Goal: Information Seeking & Learning: Check status

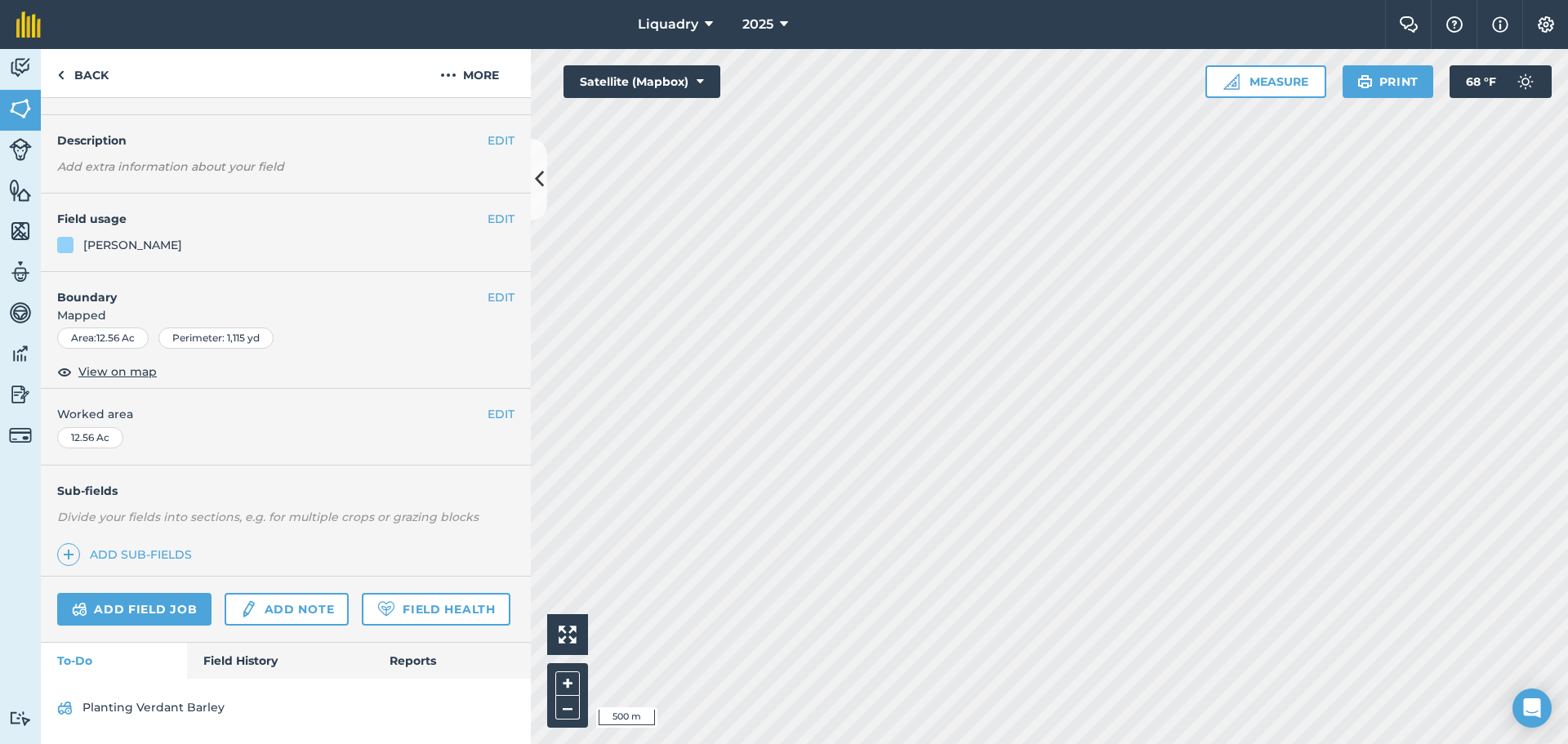
scroll to position [85, 0]
click at [236, 658] on link "Field History" at bounding box center [279, 661] width 185 height 36
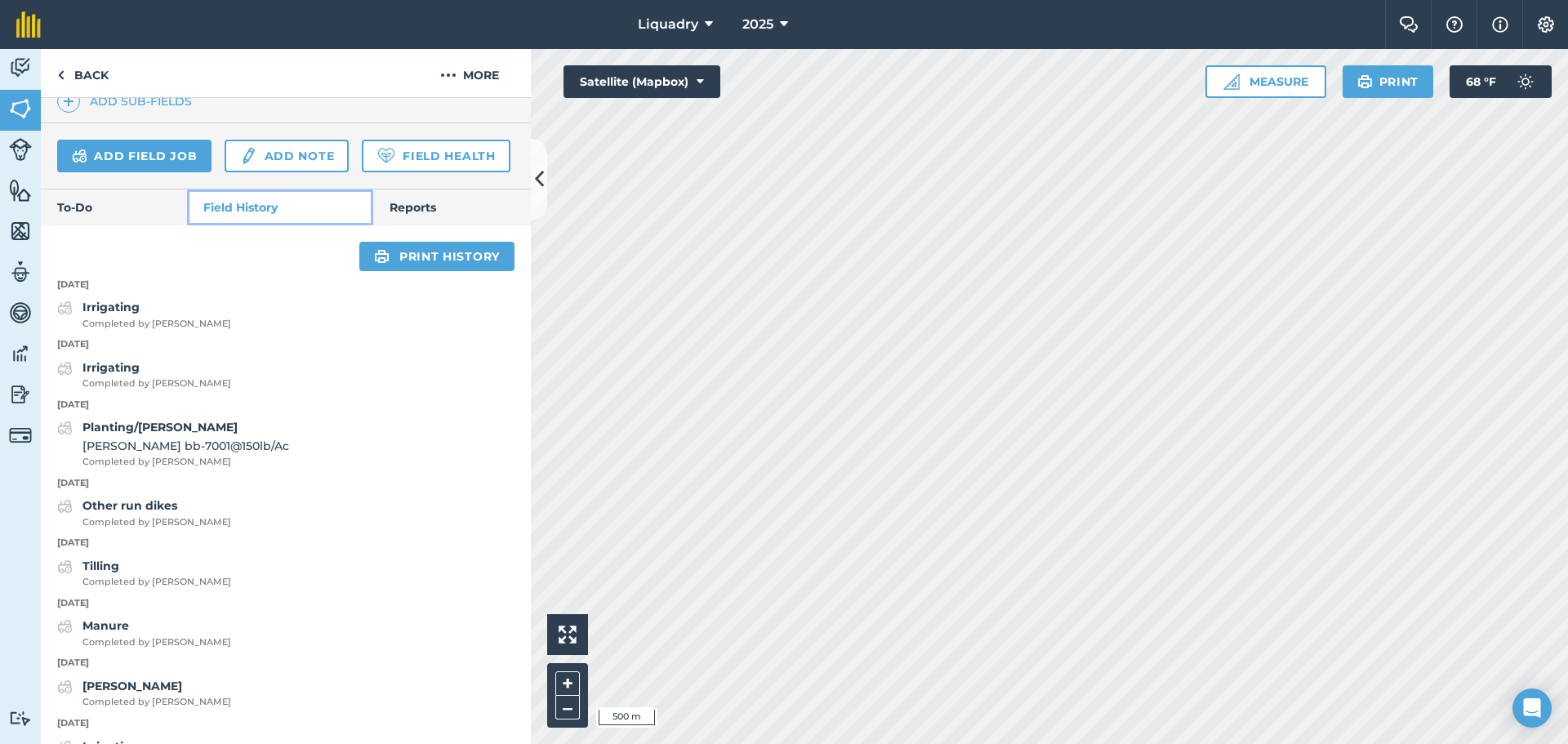
scroll to position [493, 0]
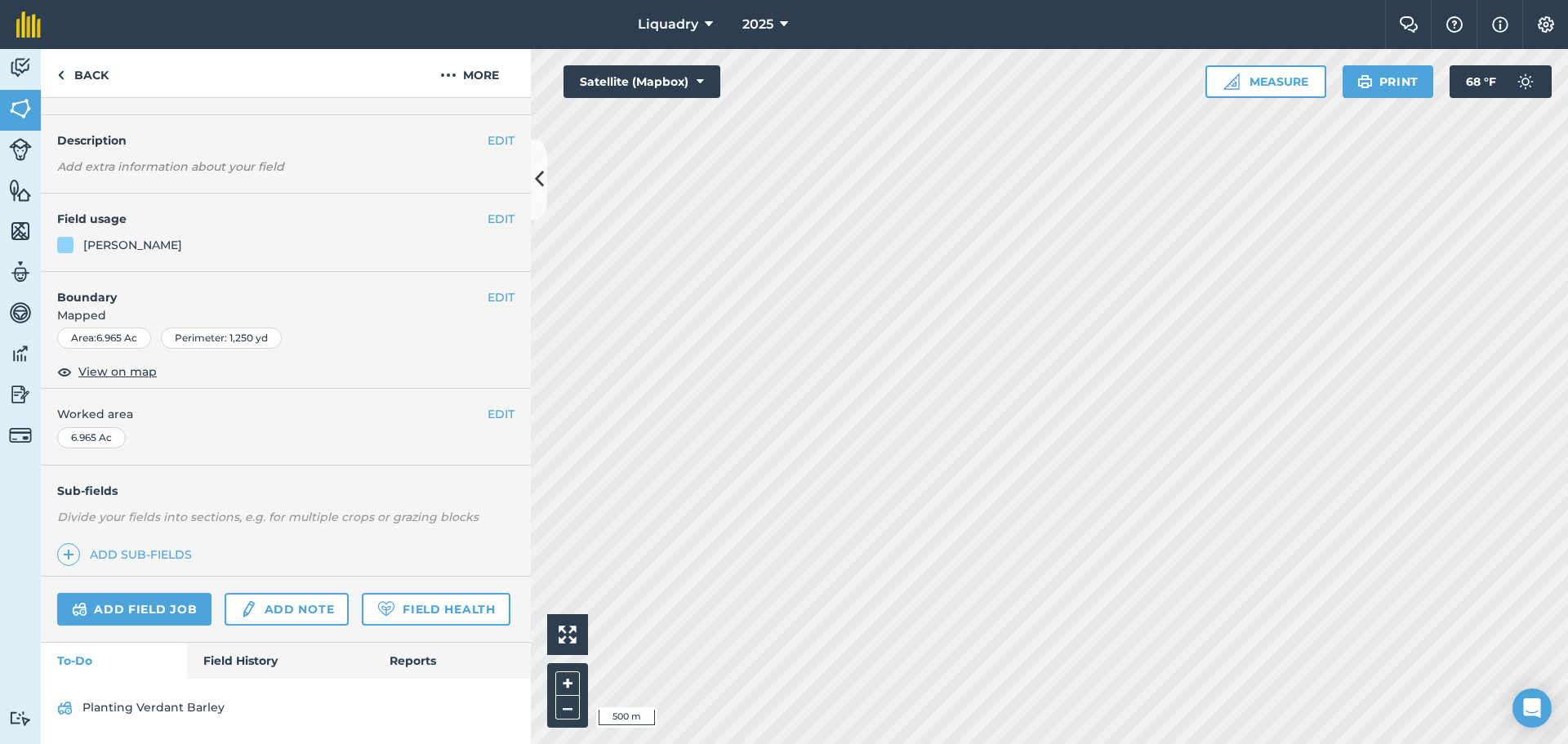
scroll to position [85, 0]
click at [231, 650] on link "Field History" at bounding box center [279, 661] width 185 height 36
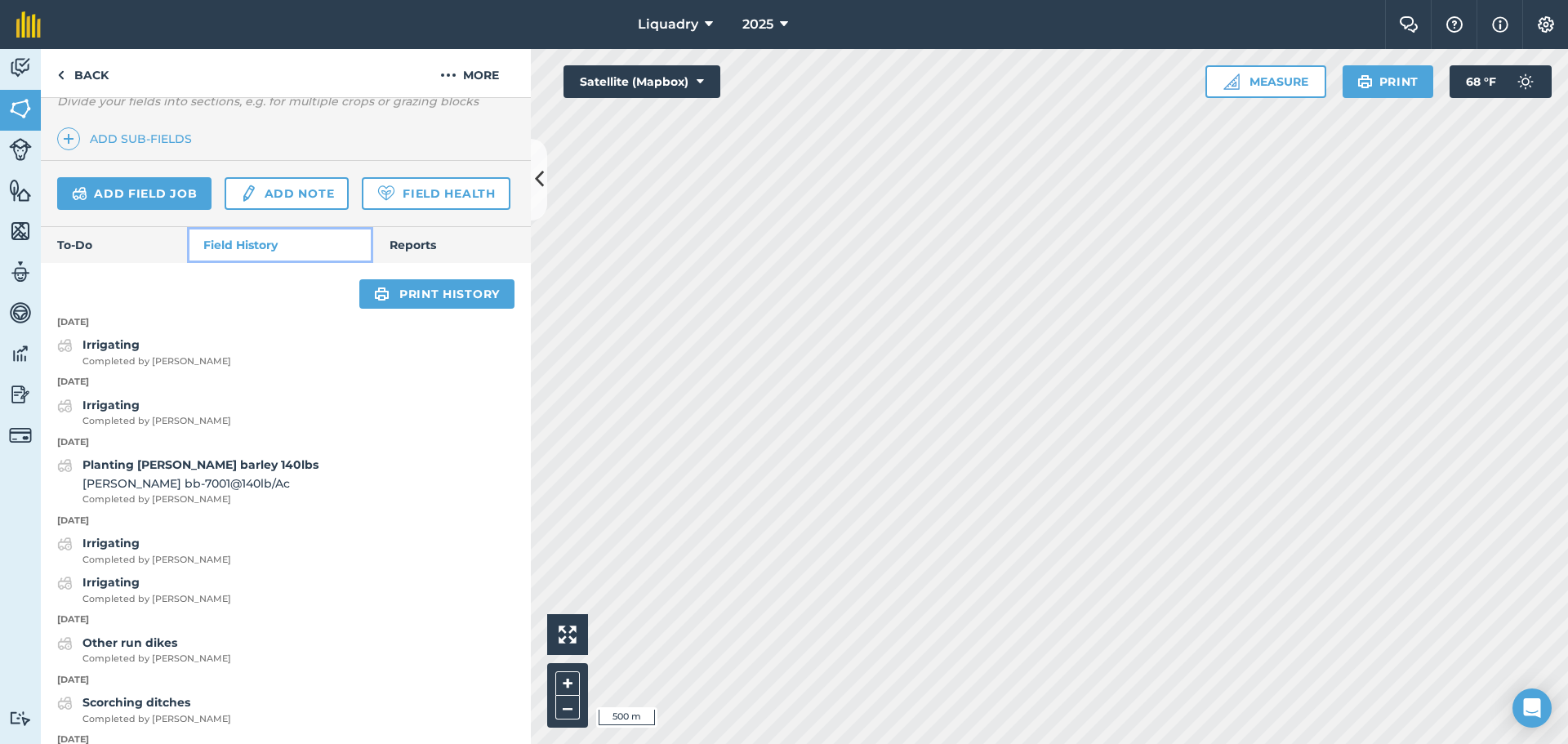
scroll to position [493, 0]
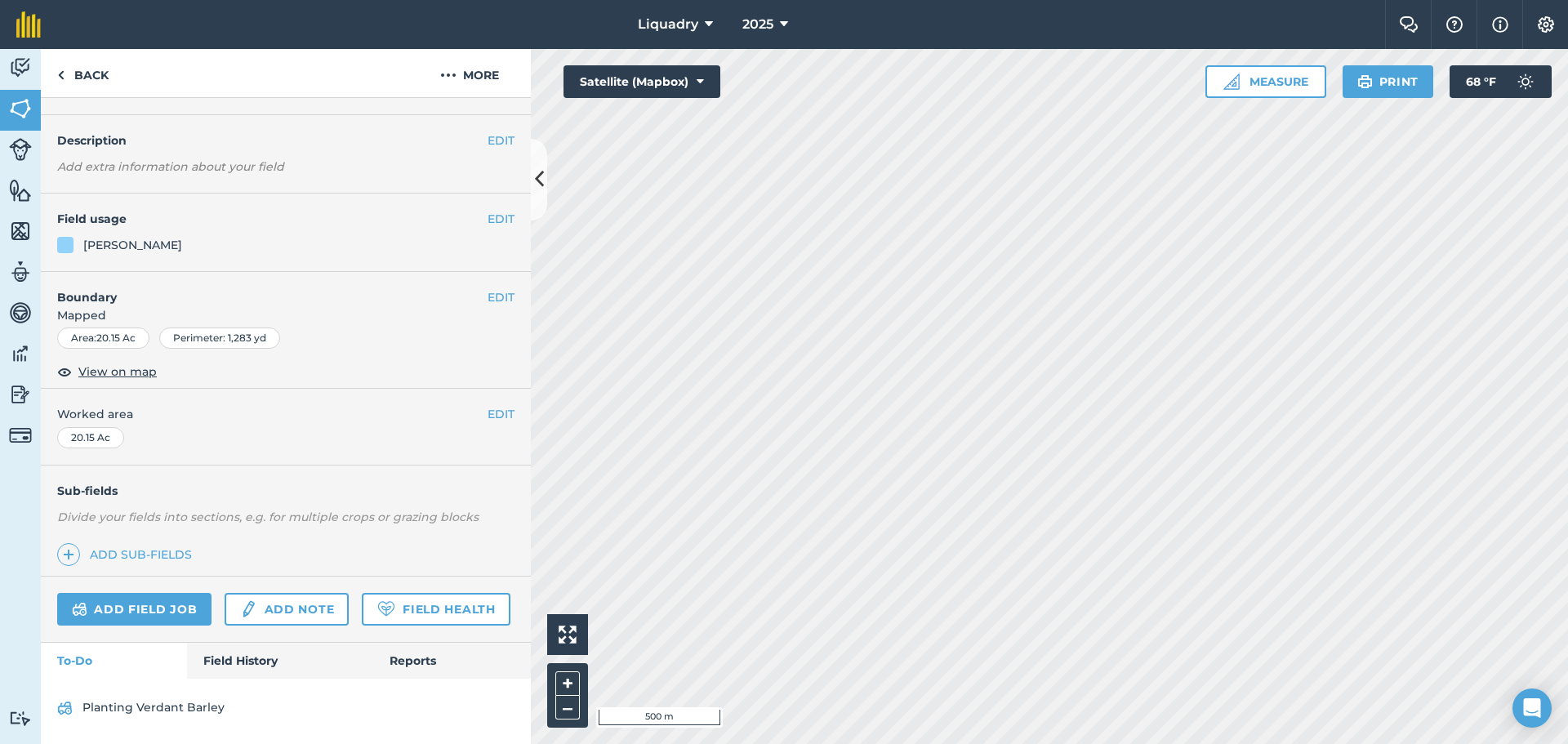
scroll to position [85, 0]
click at [270, 656] on link "Field History" at bounding box center [279, 661] width 185 height 36
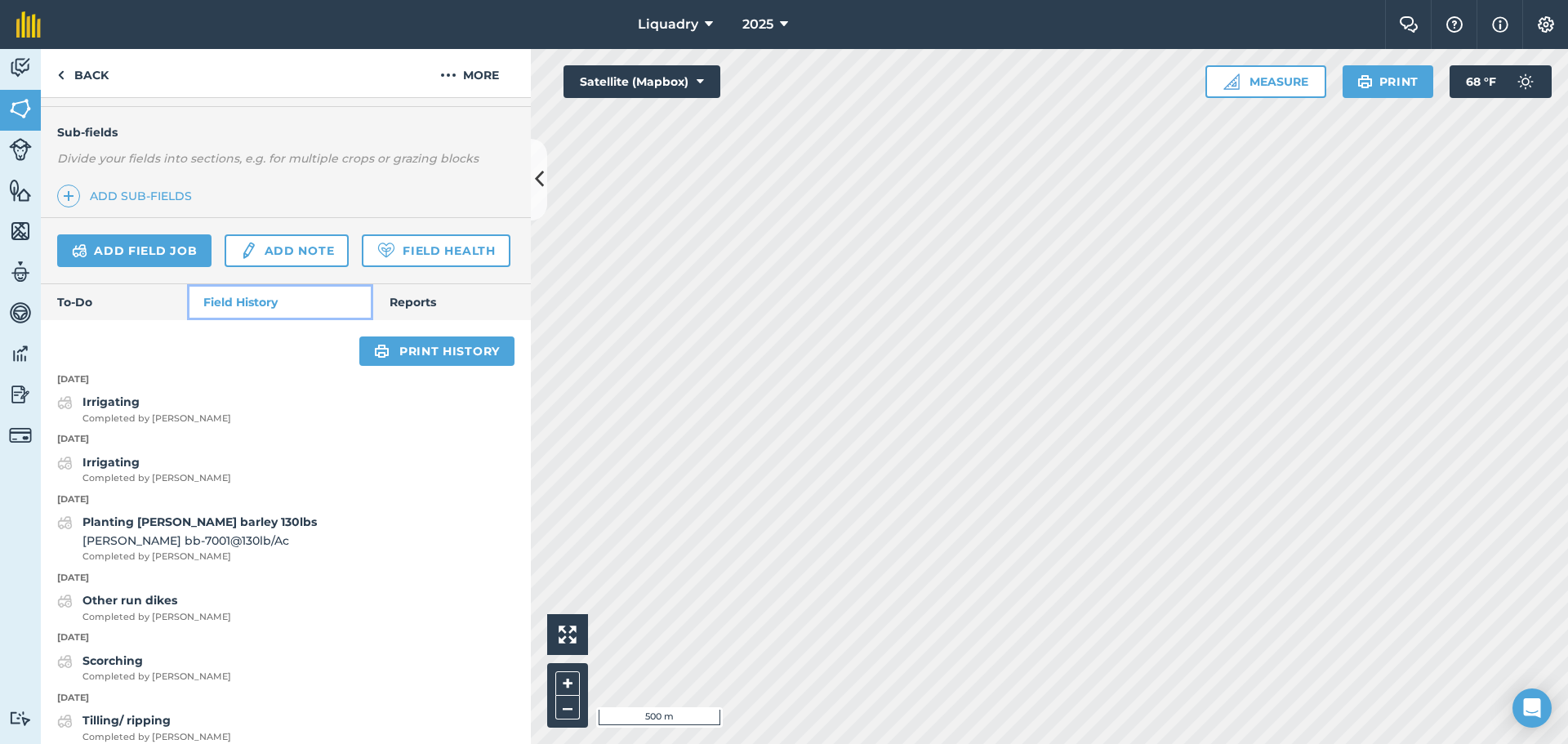
scroll to position [411, 0]
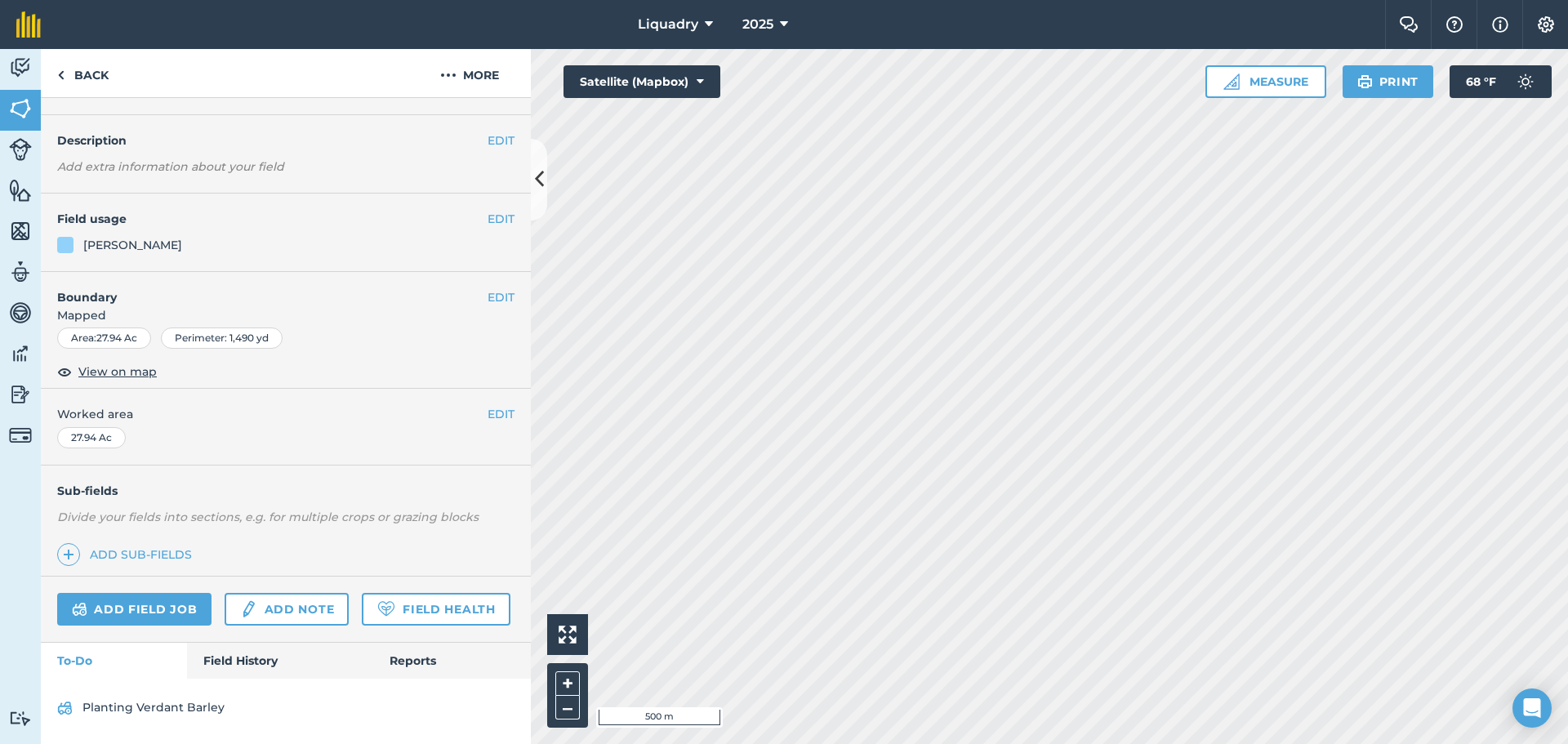
scroll to position [85, 0]
click at [225, 652] on link "Field History" at bounding box center [279, 661] width 185 height 36
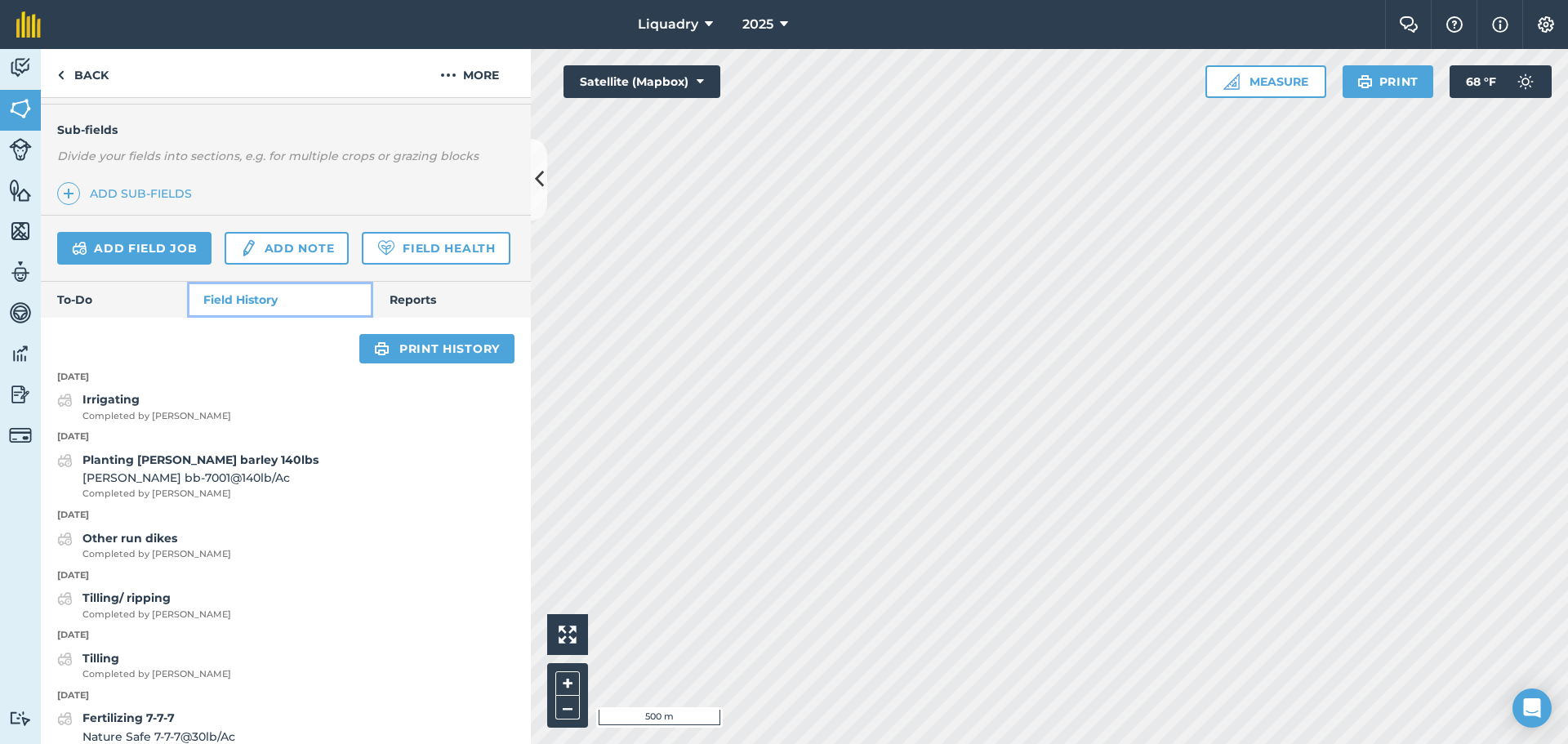
scroll to position [411, 0]
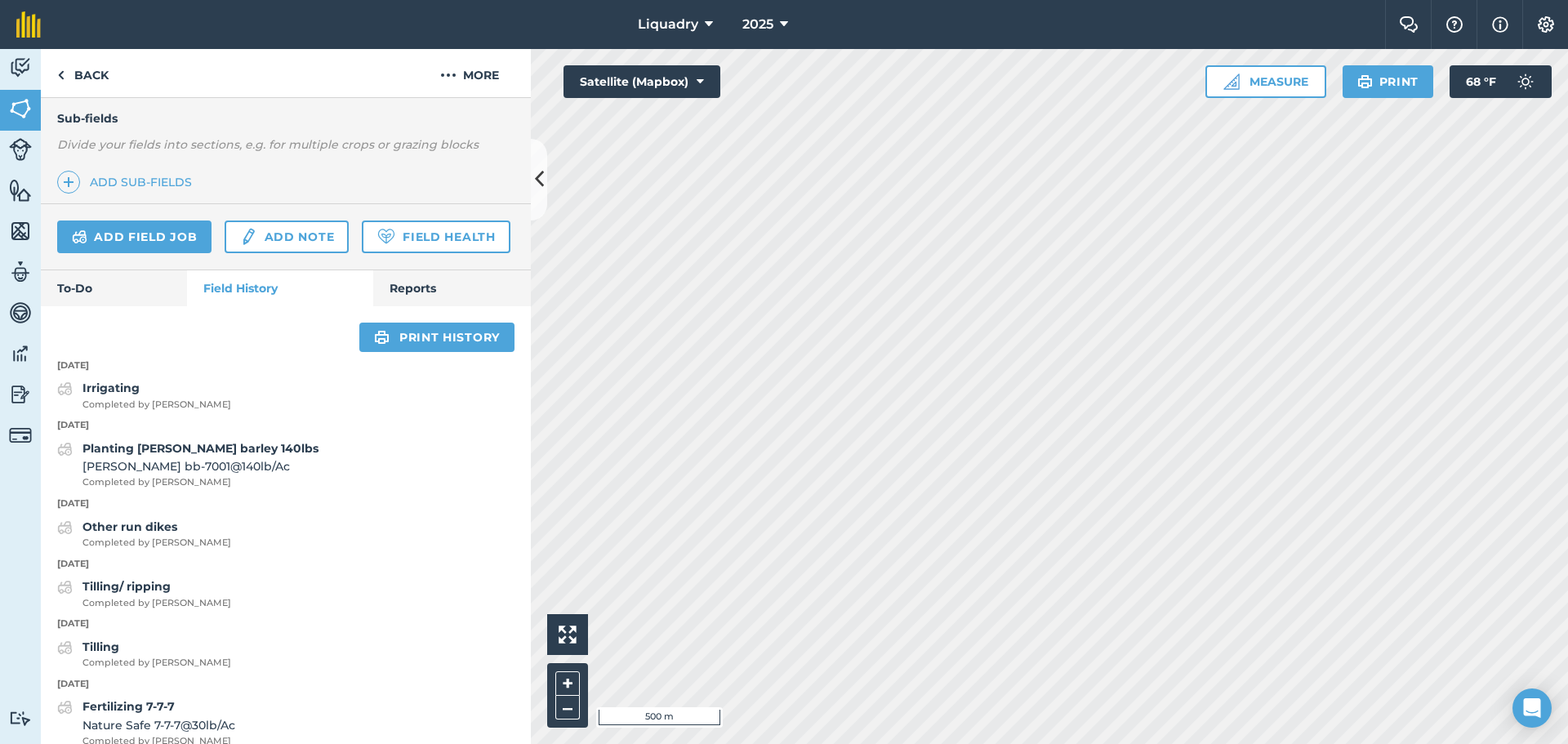
scroll to position [85, 0]
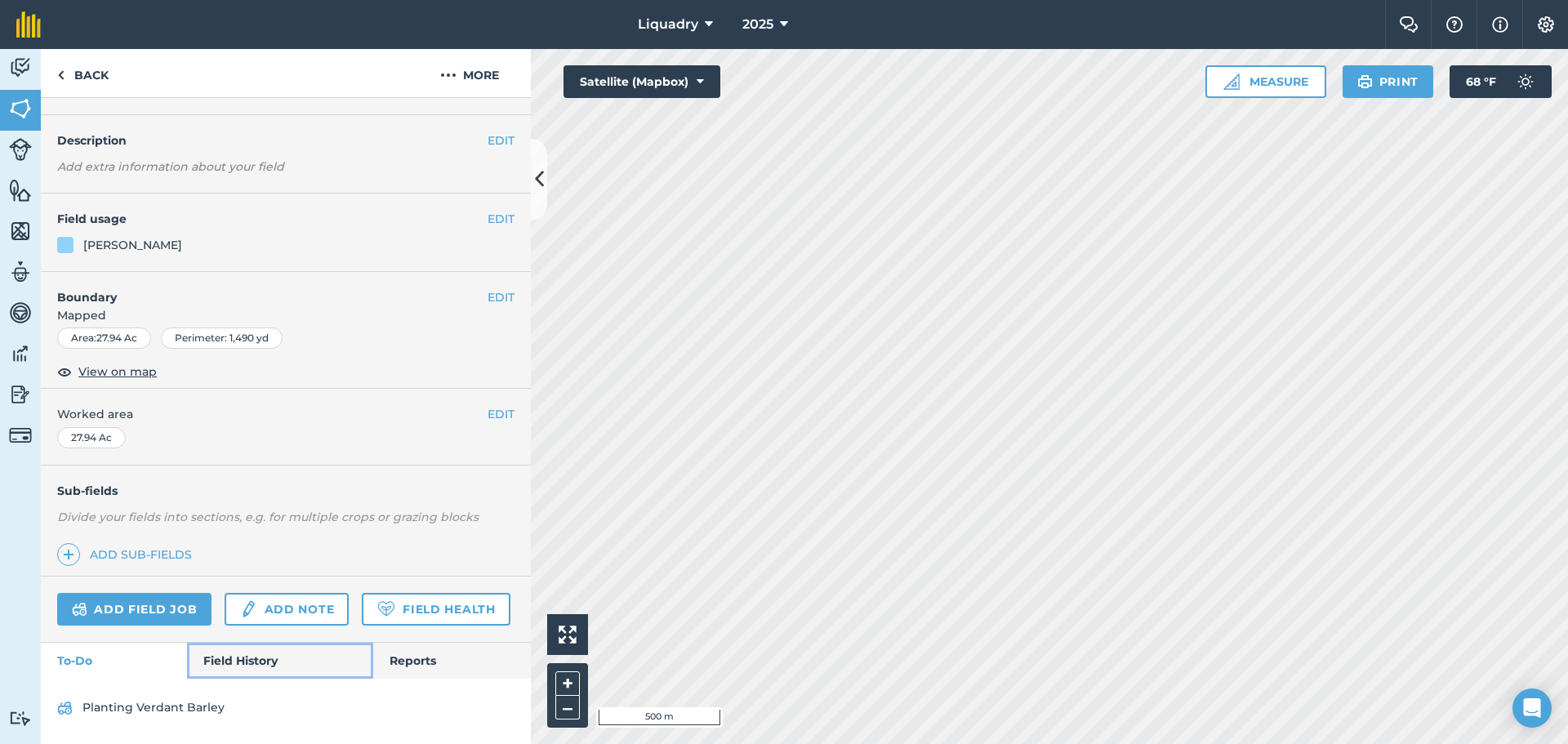
click at [249, 662] on link "Field History" at bounding box center [279, 661] width 185 height 36
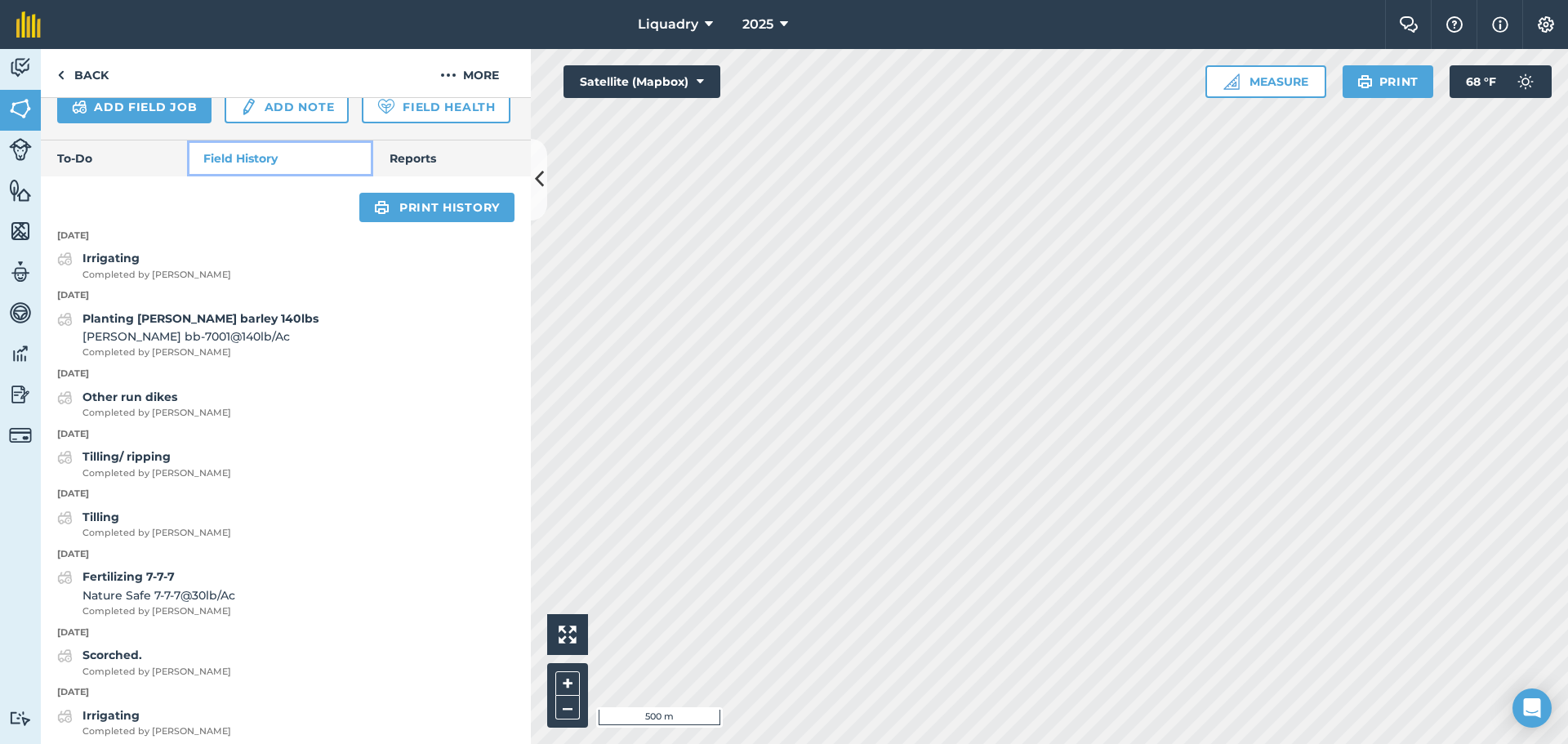
scroll to position [575, 0]
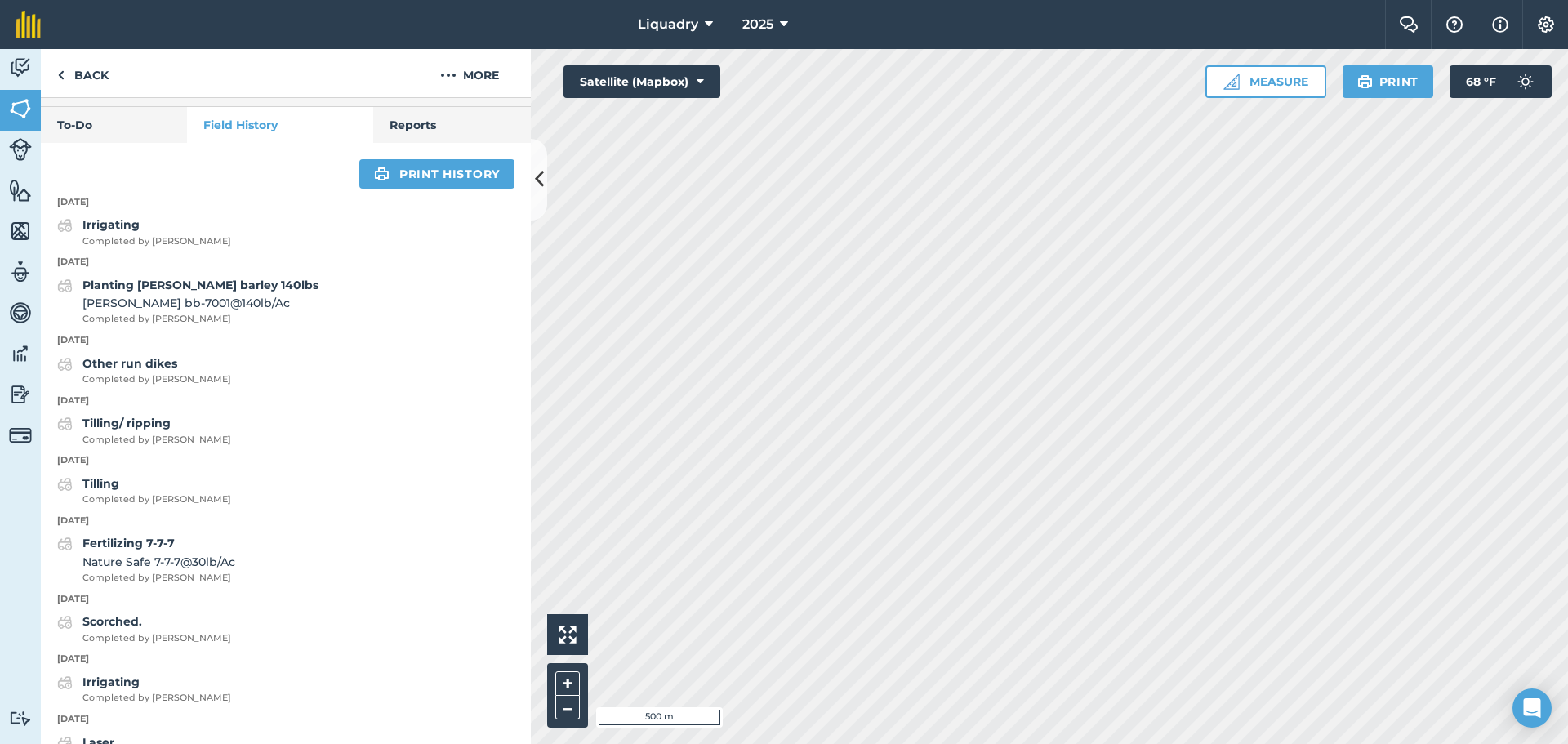
scroll to position [85, 0]
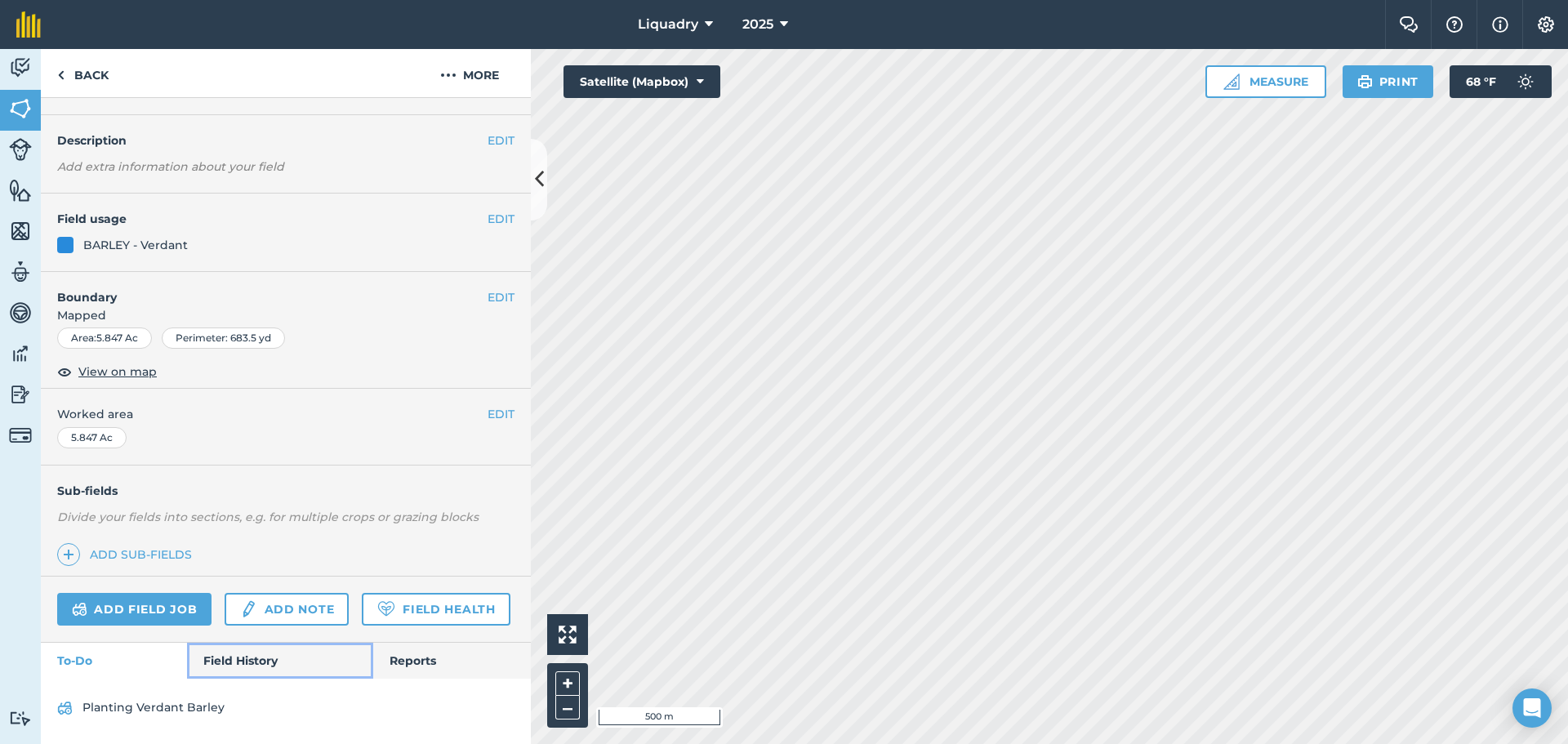
click at [256, 662] on link "Field History" at bounding box center [279, 661] width 185 height 36
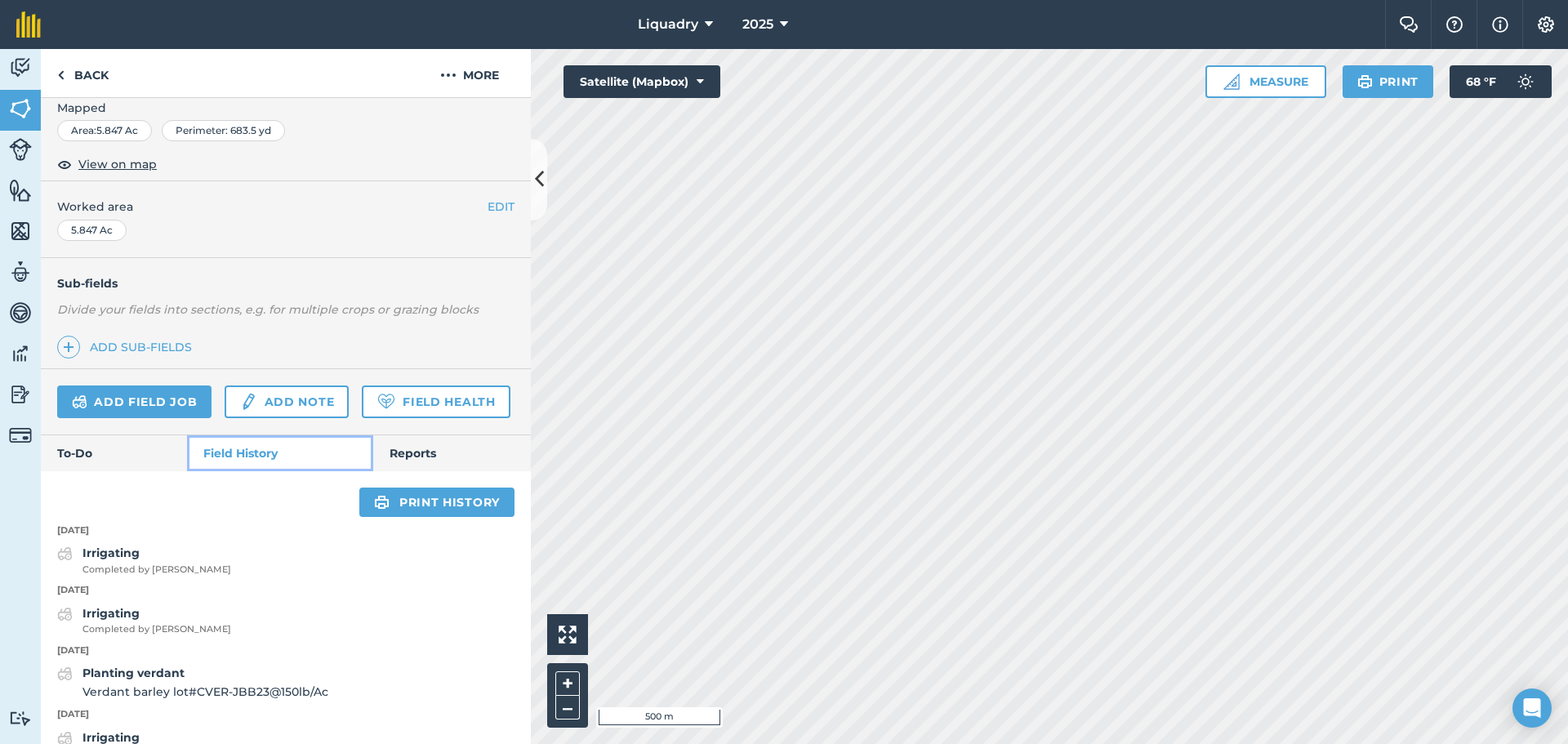
scroll to position [248, 0]
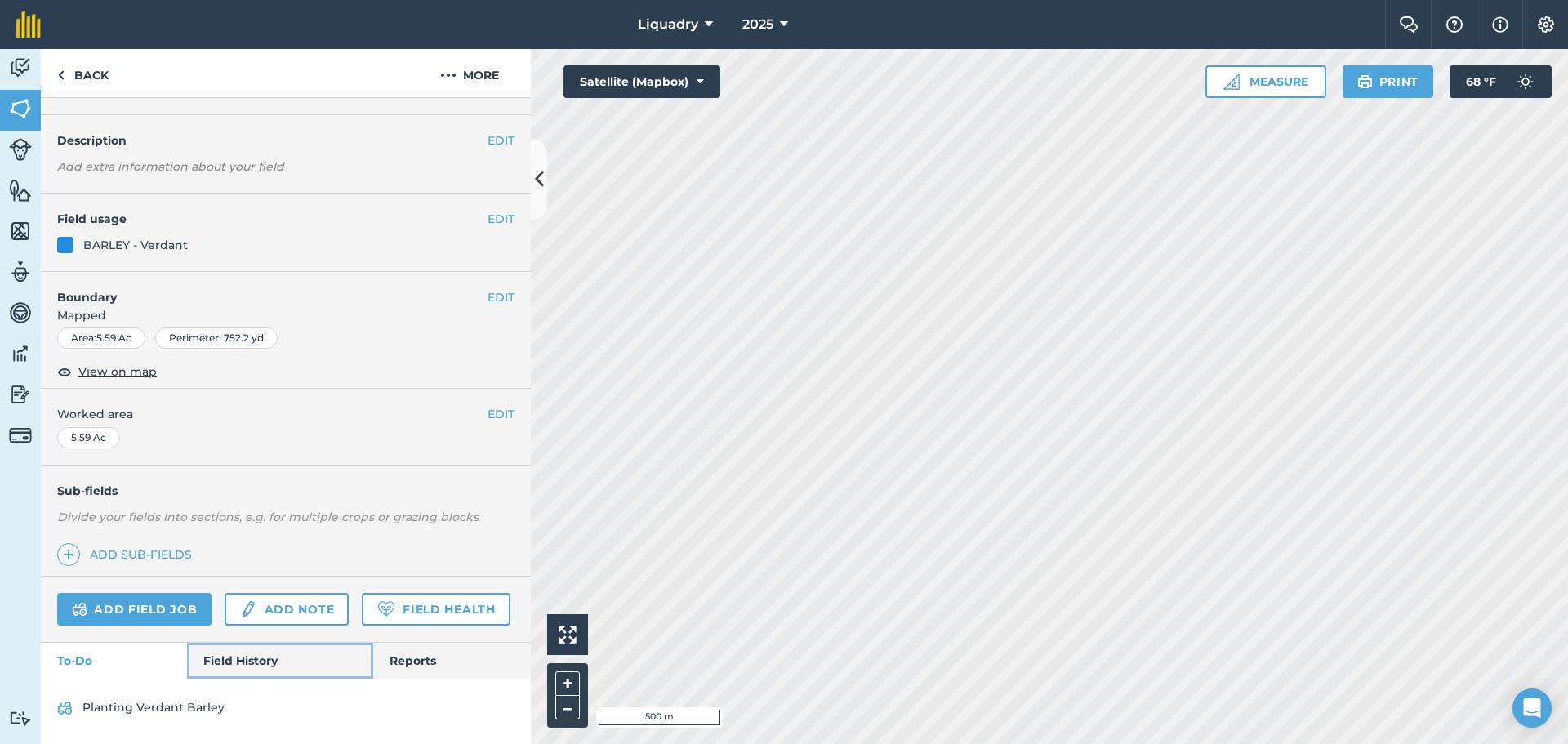
click at [243, 660] on link "Field History" at bounding box center [279, 661] width 185 height 36
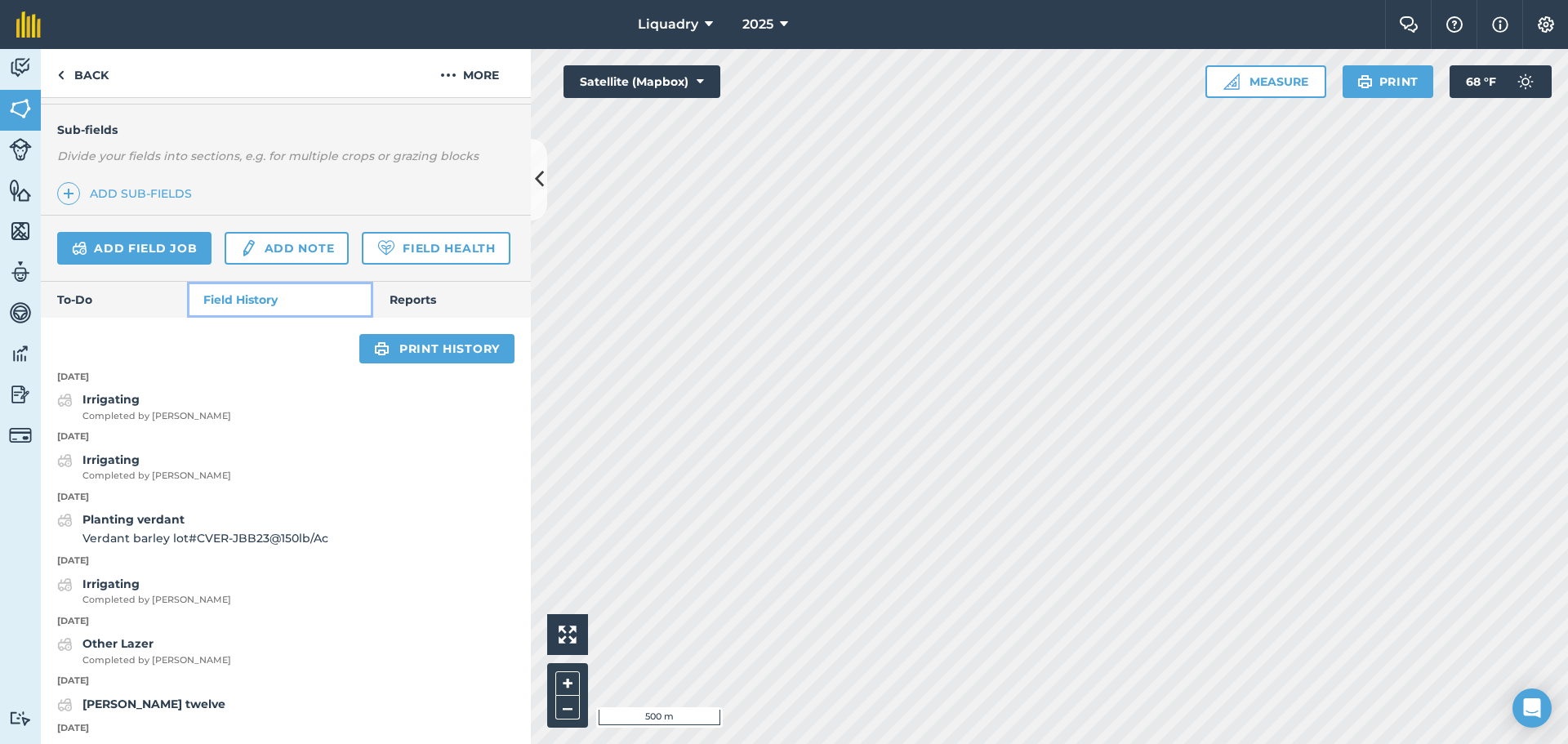
scroll to position [411, 0]
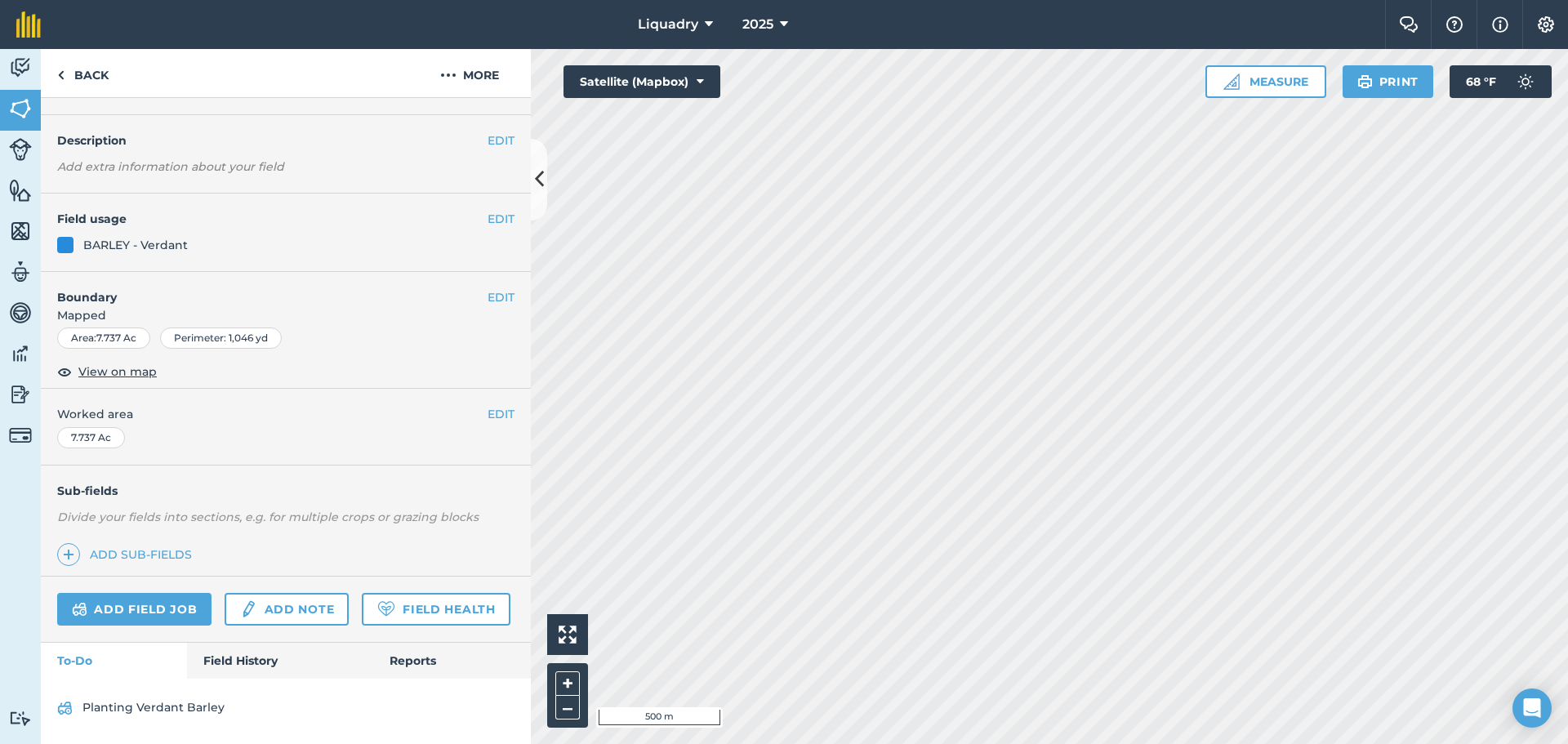
scroll to position [85, 0]
click at [242, 658] on link "Field History" at bounding box center [279, 661] width 185 height 36
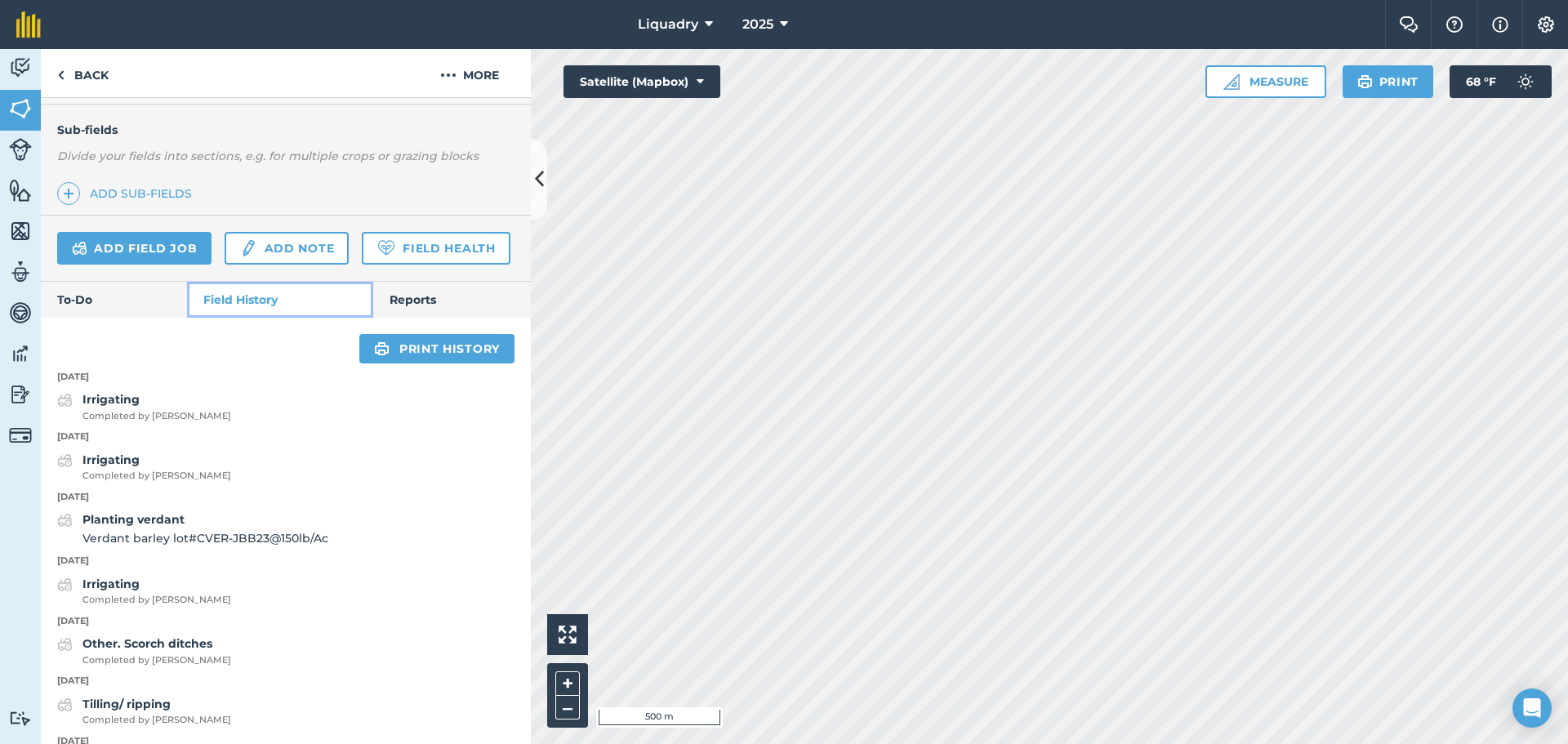
scroll to position [411, 0]
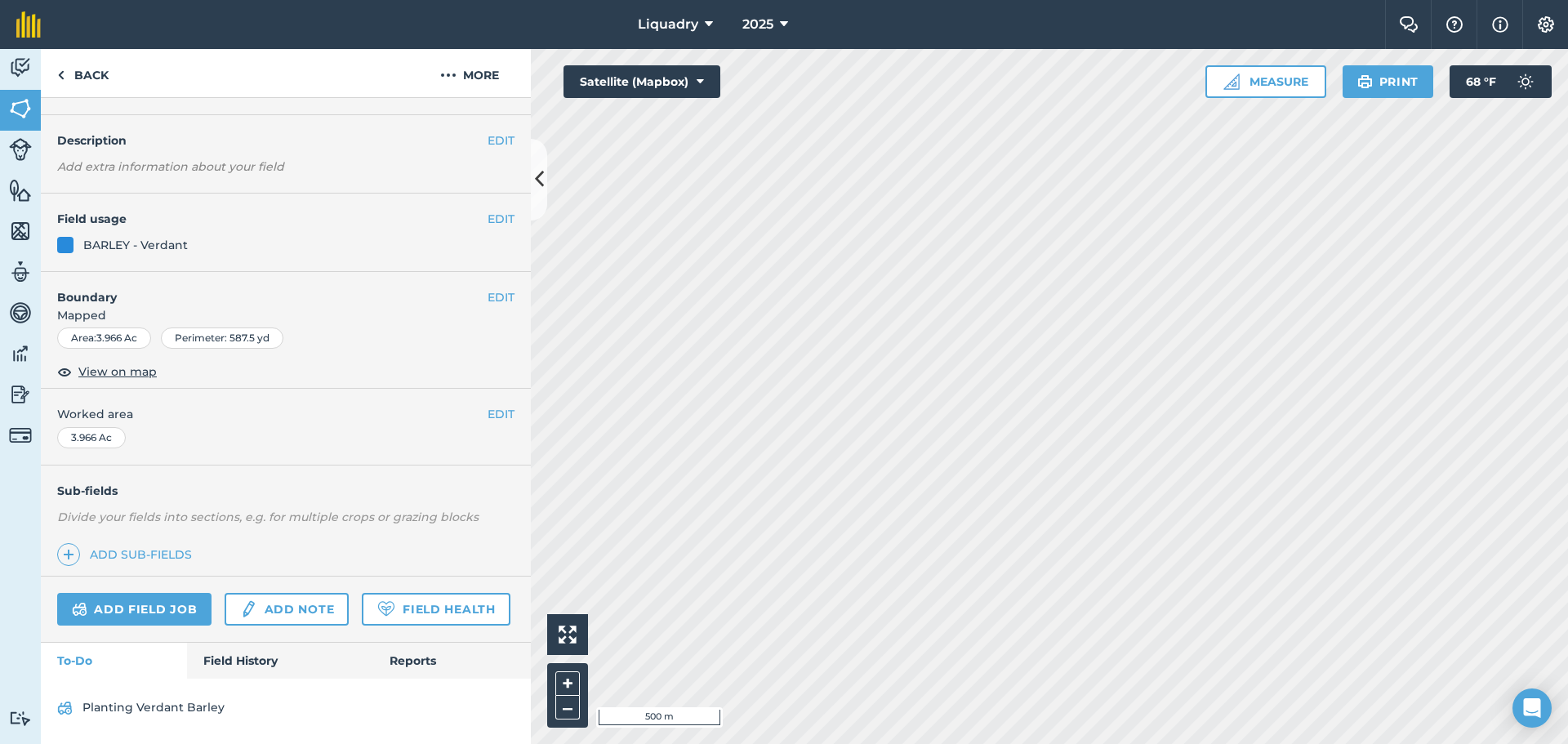
scroll to position [85, 0]
click at [258, 659] on link "Field History" at bounding box center [279, 661] width 185 height 36
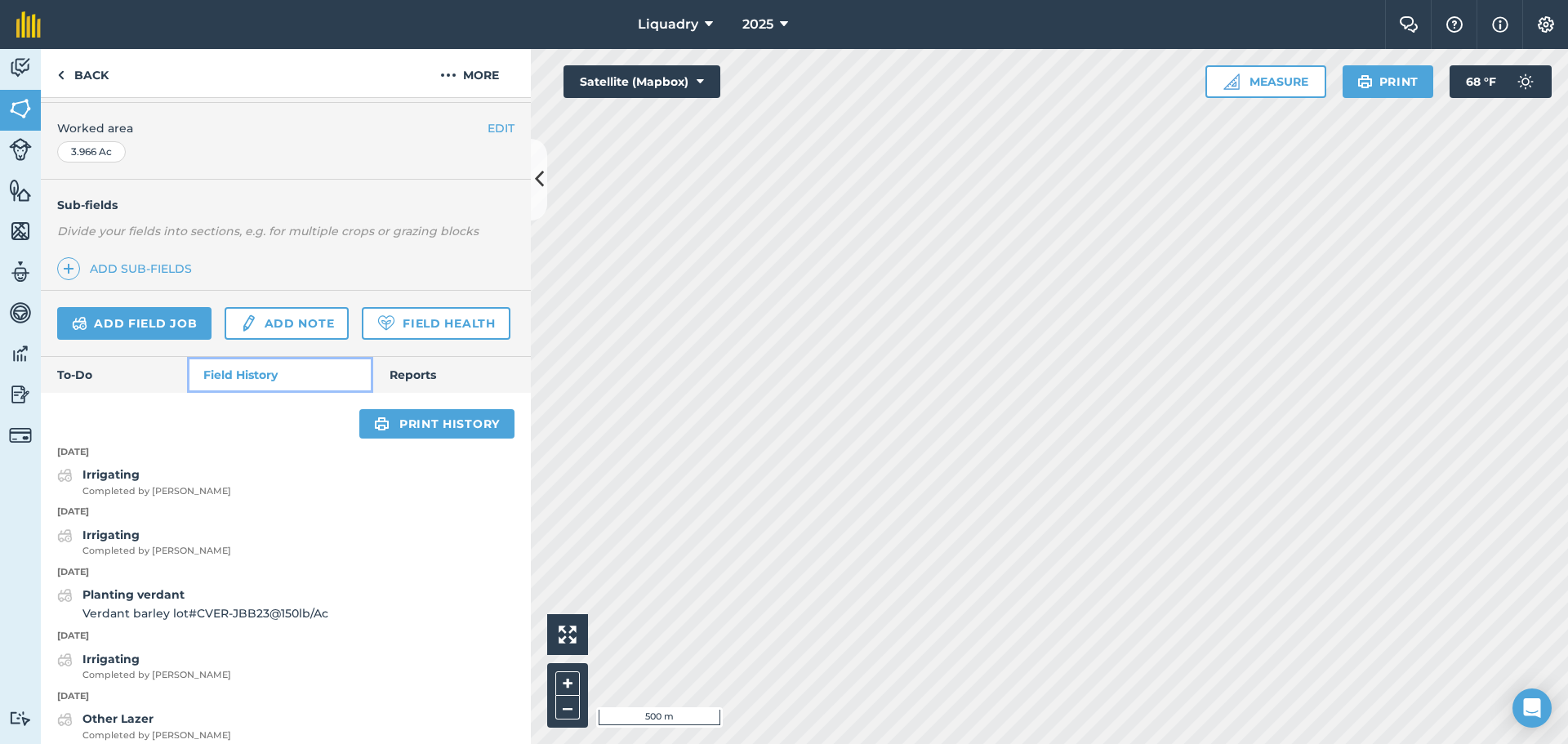
scroll to position [330, 0]
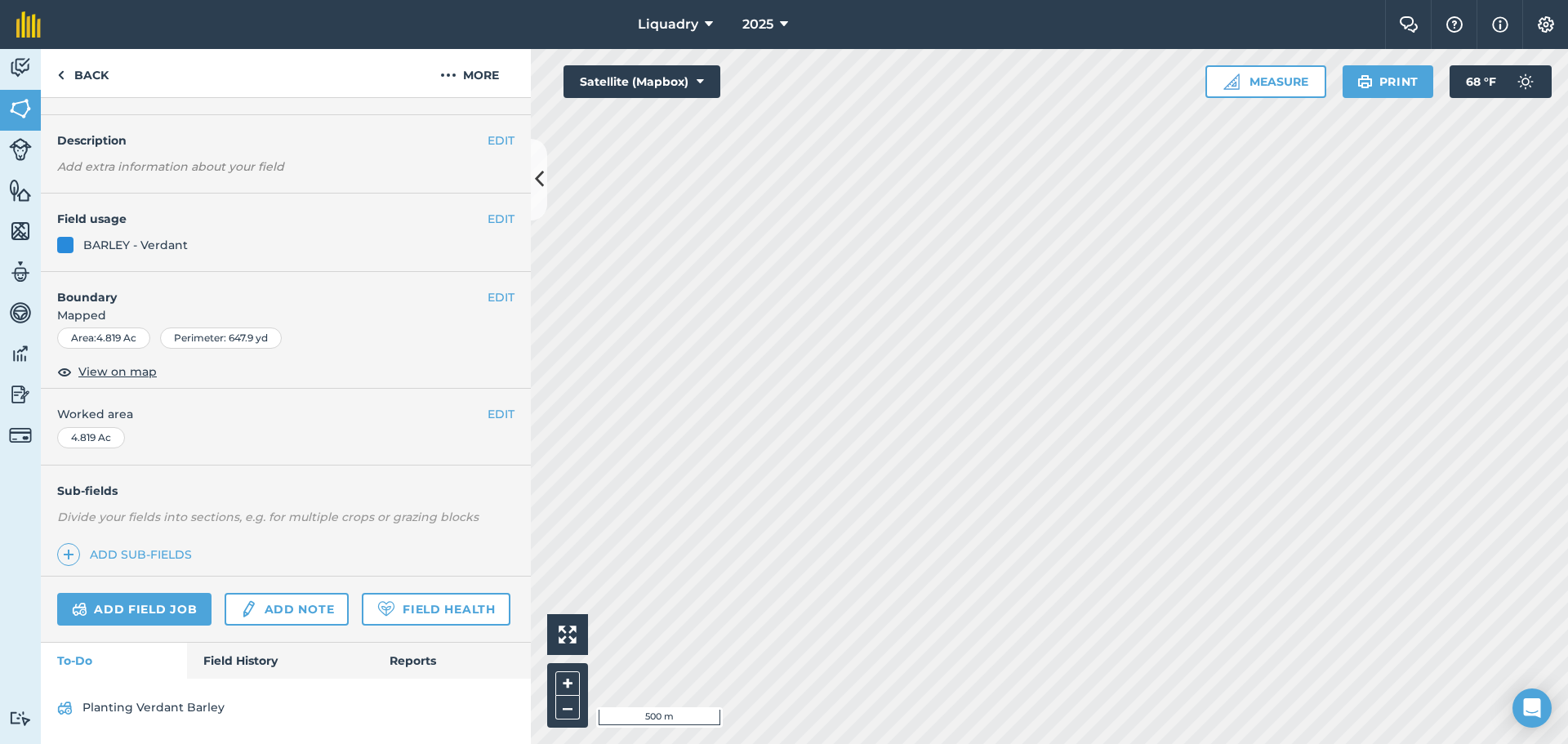
scroll to position [85, 0]
click at [239, 658] on link "Field History" at bounding box center [279, 661] width 185 height 36
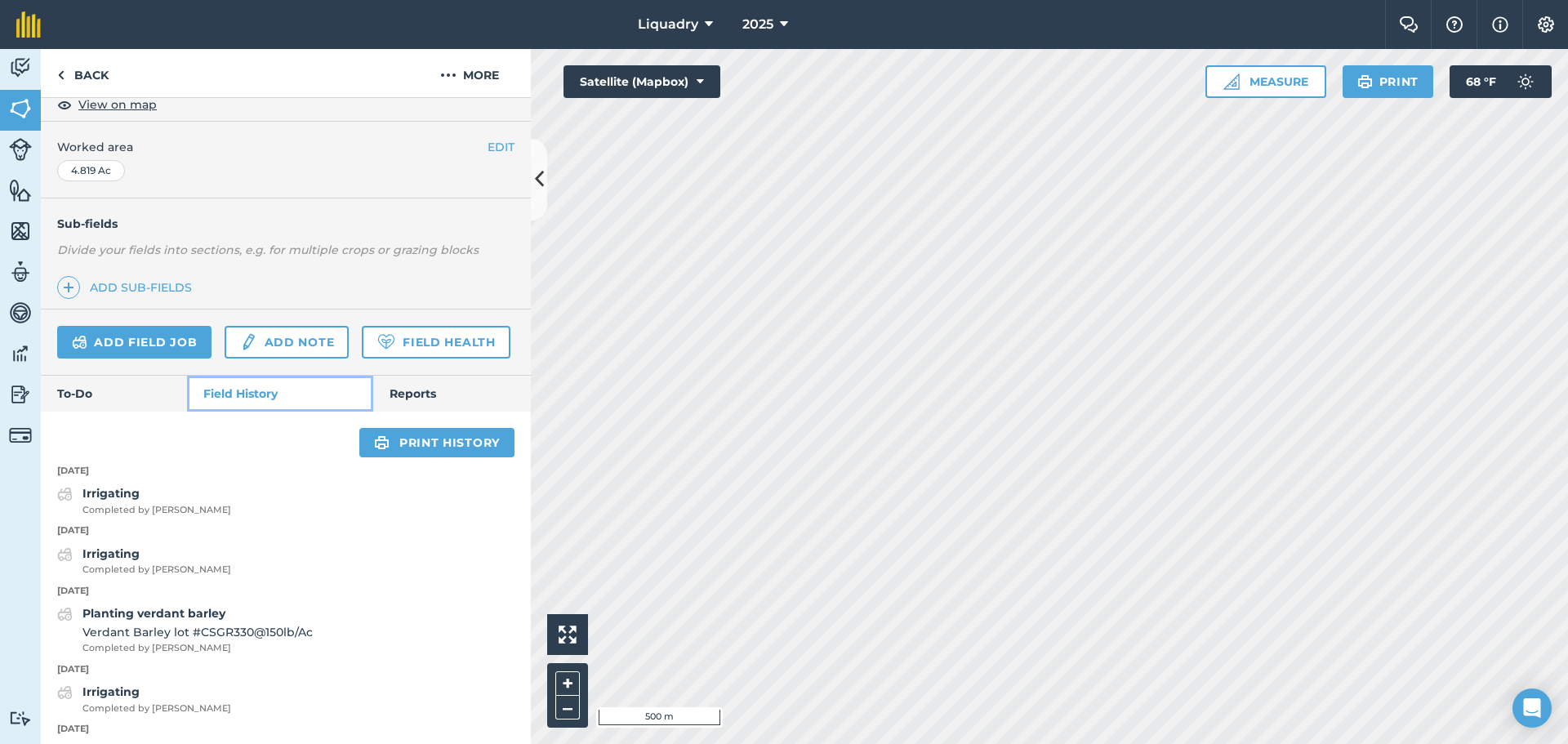
scroll to position [330, 0]
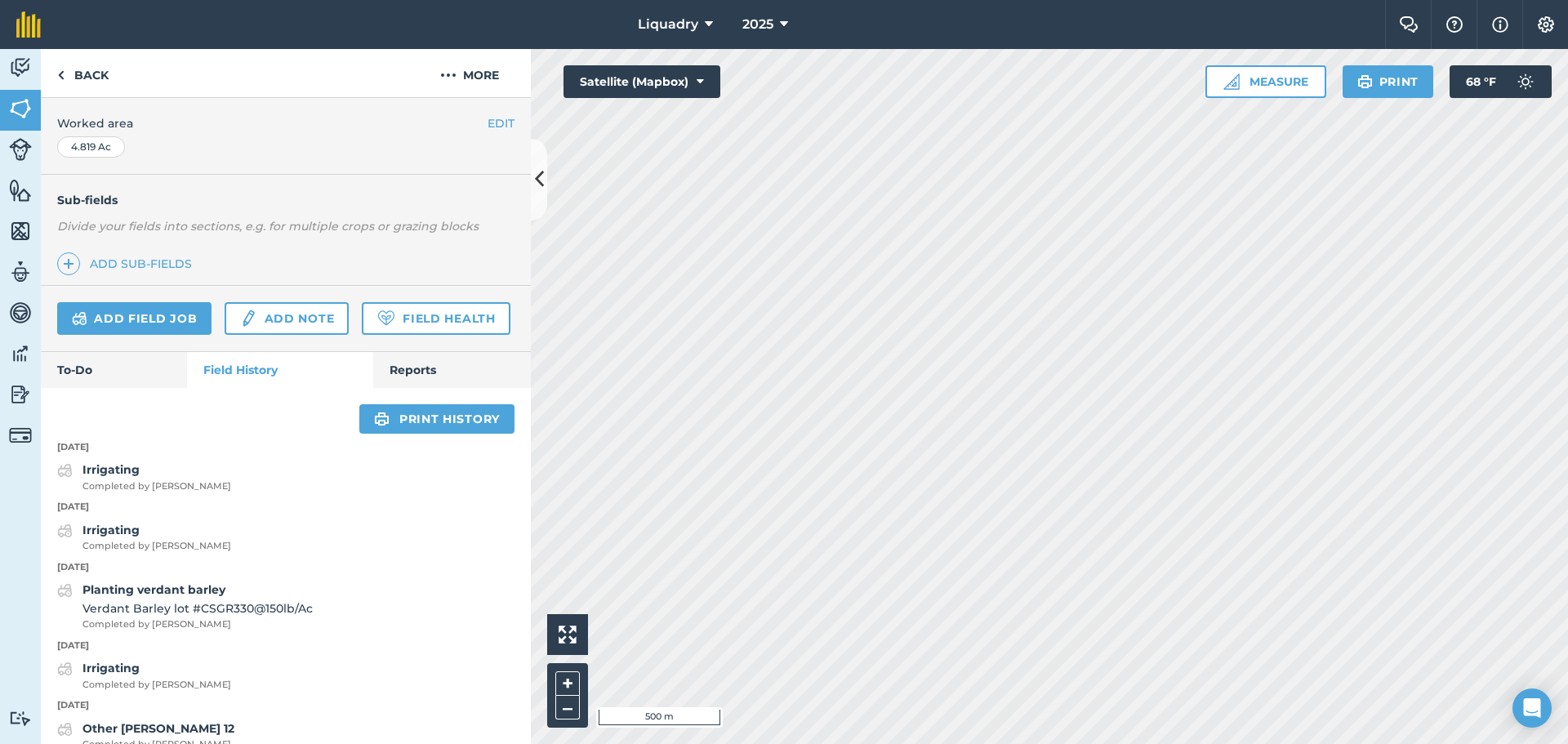
scroll to position [85, 0]
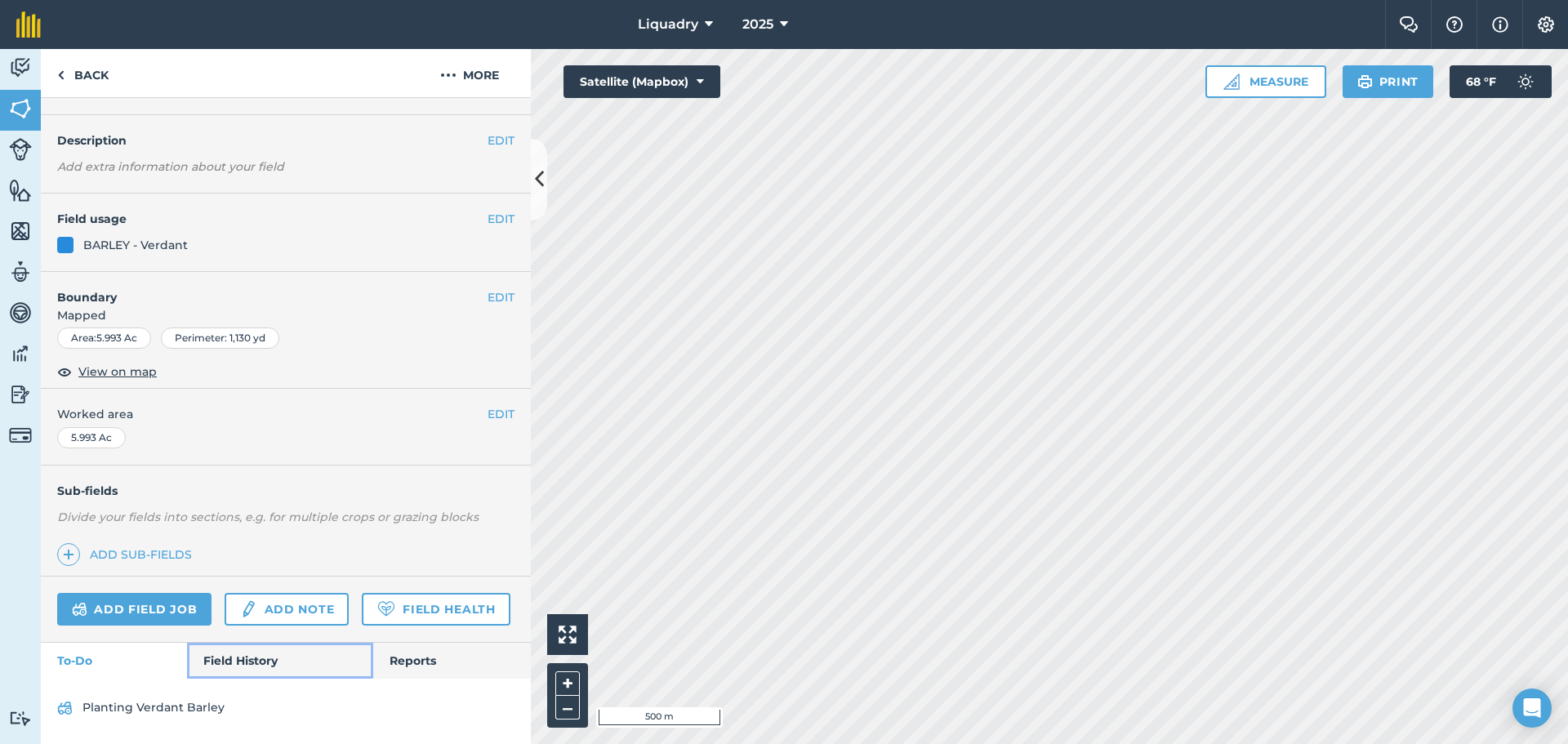
click at [256, 651] on link "Field History" at bounding box center [279, 661] width 185 height 36
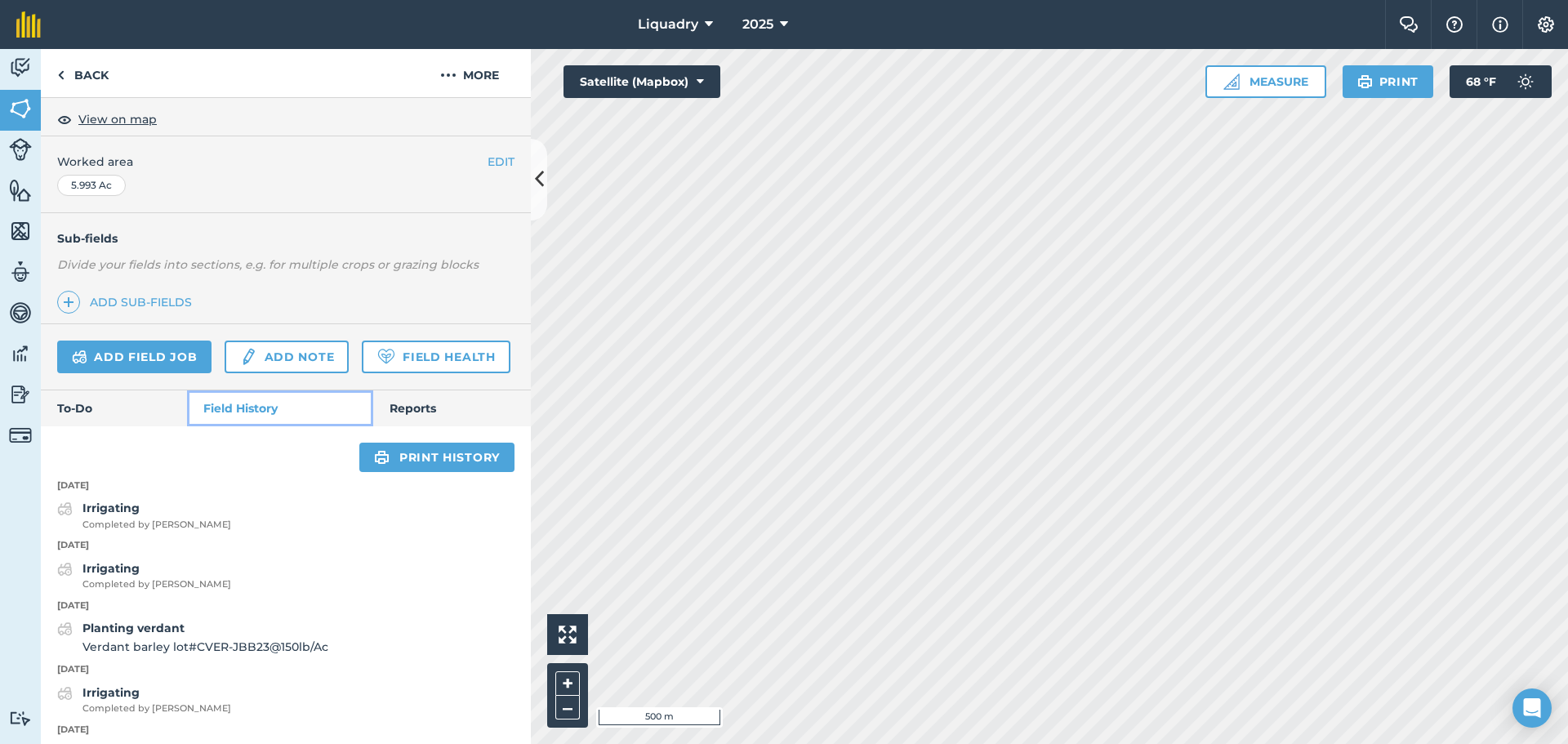
scroll to position [411, 0]
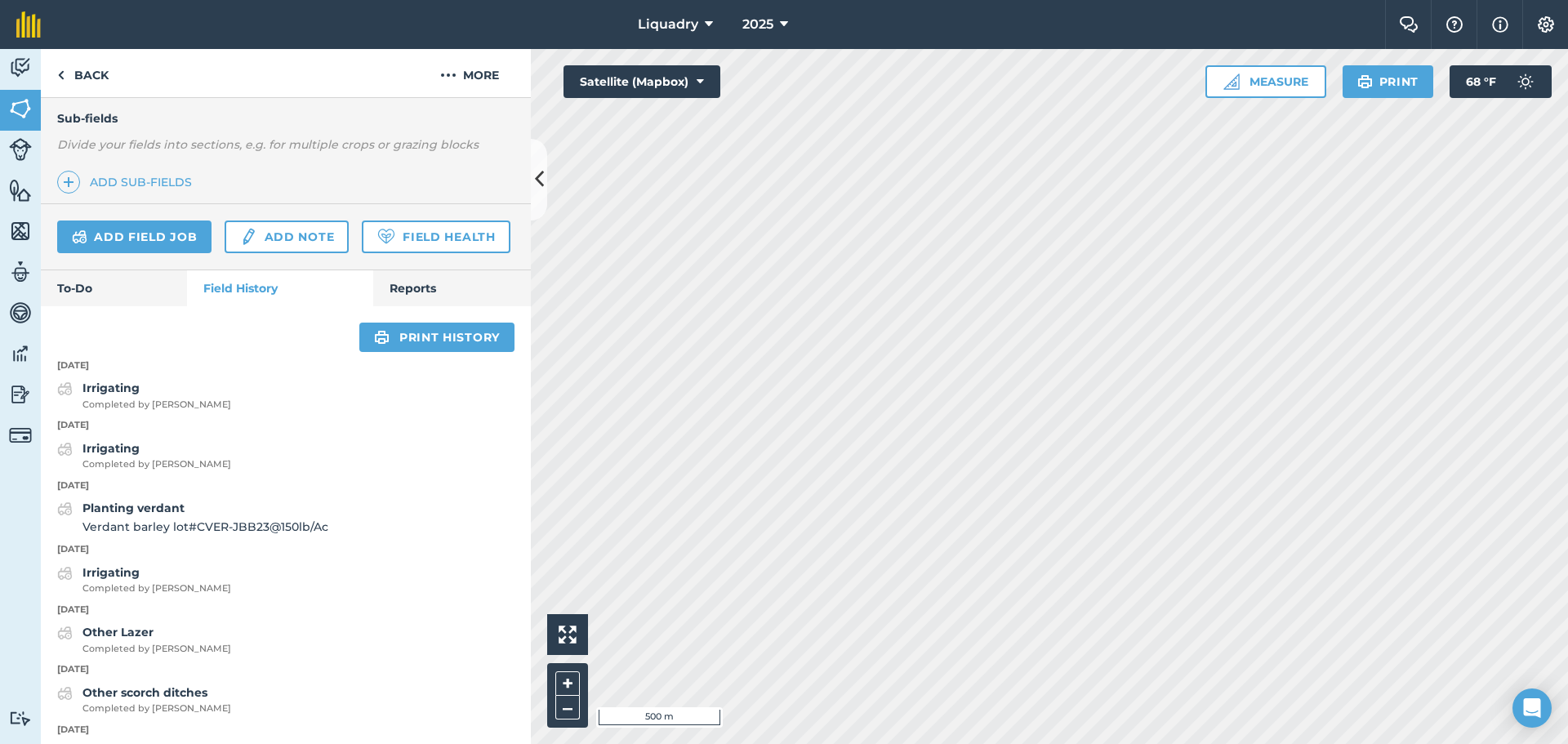
scroll to position [85, 0]
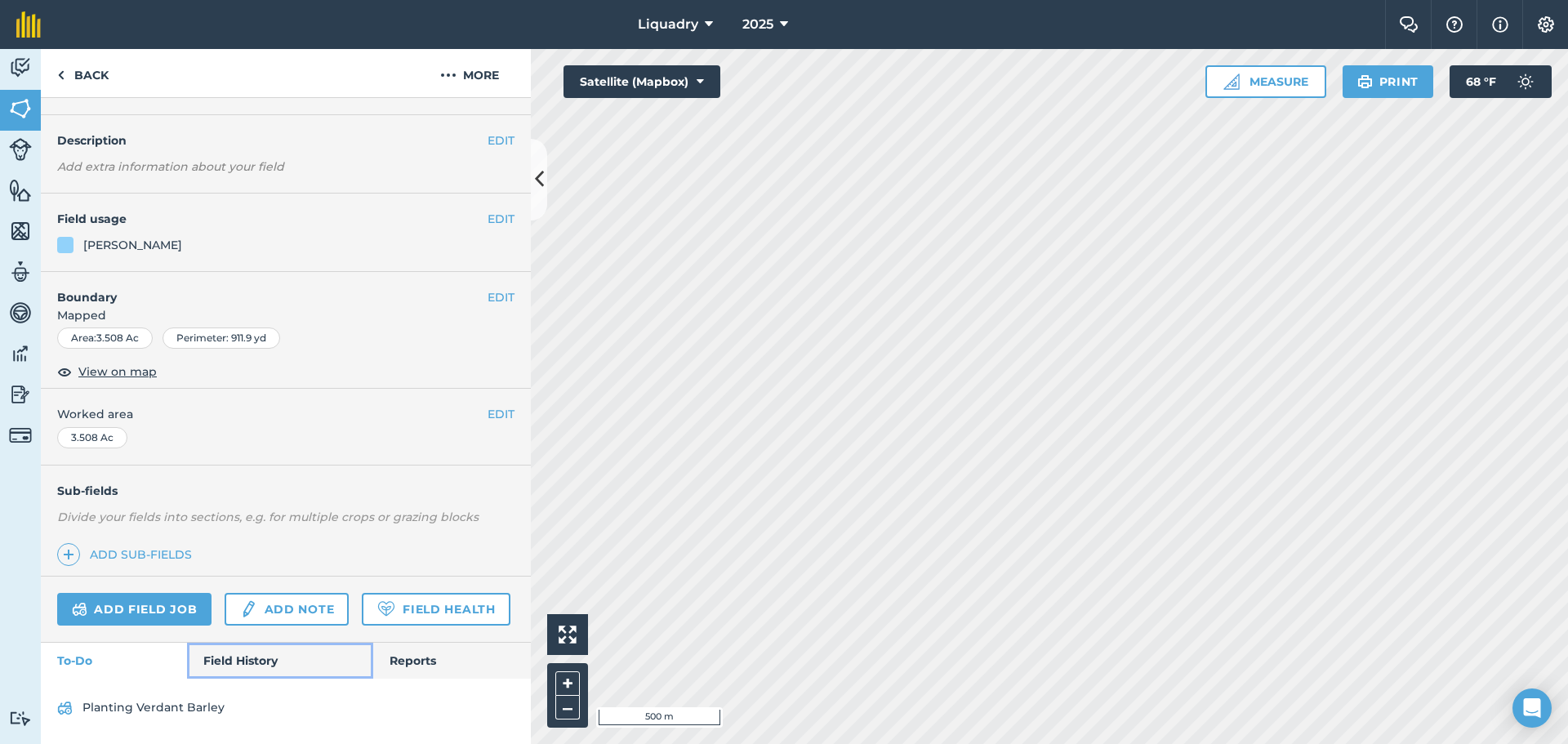
click at [239, 652] on link "Field History" at bounding box center [279, 661] width 185 height 36
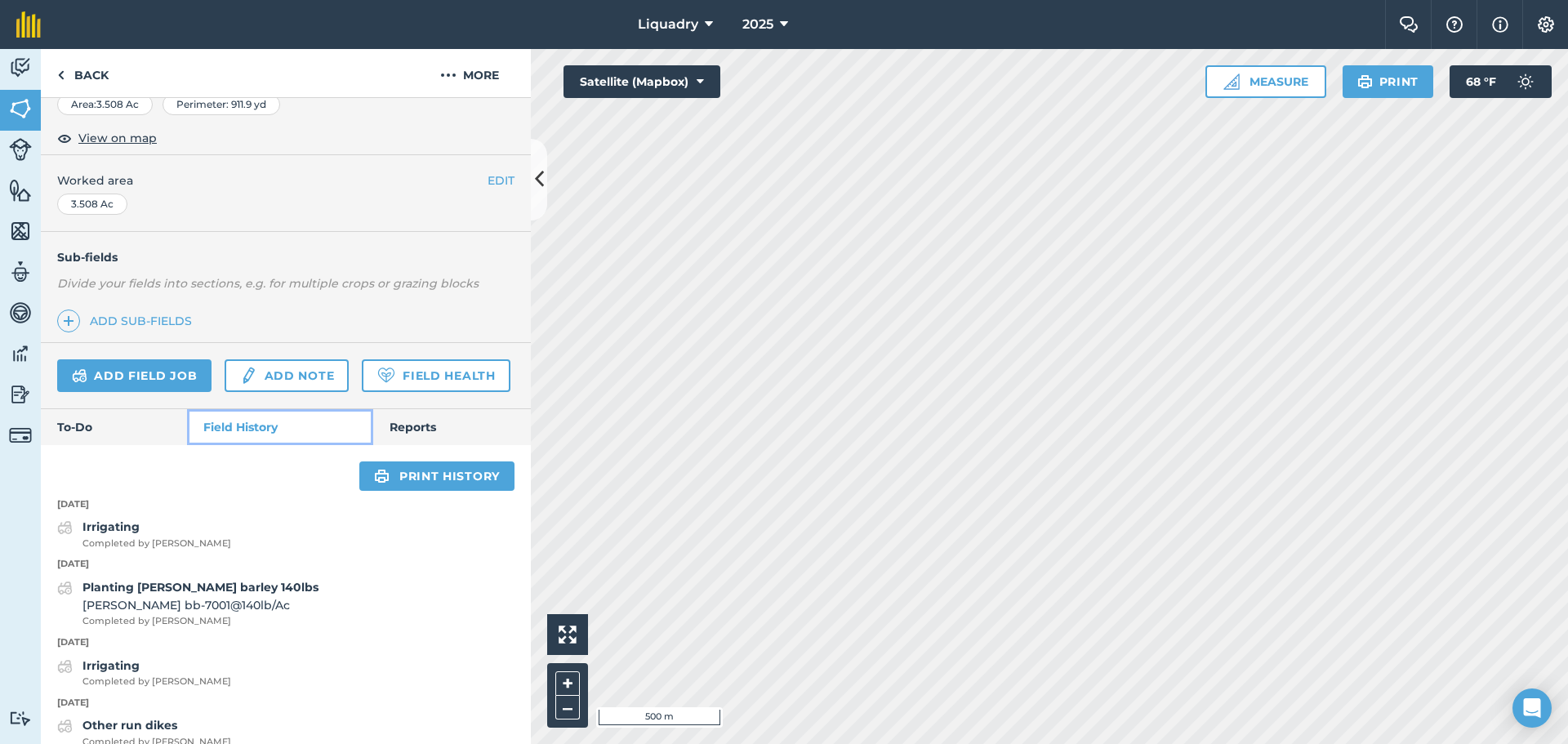
scroll to position [248, 0]
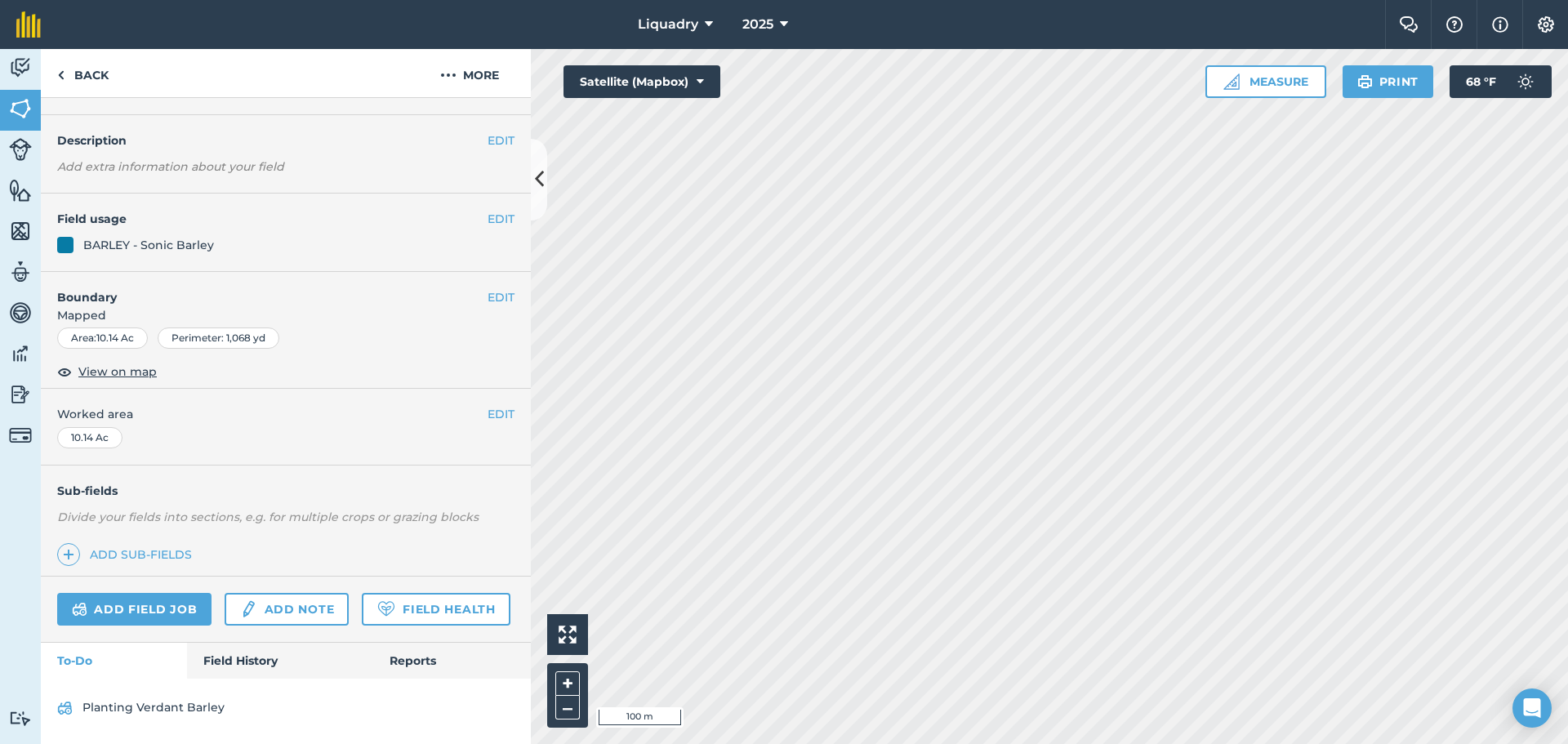
scroll to position [85, 0]
click at [247, 654] on link "Field History" at bounding box center [279, 661] width 185 height 36
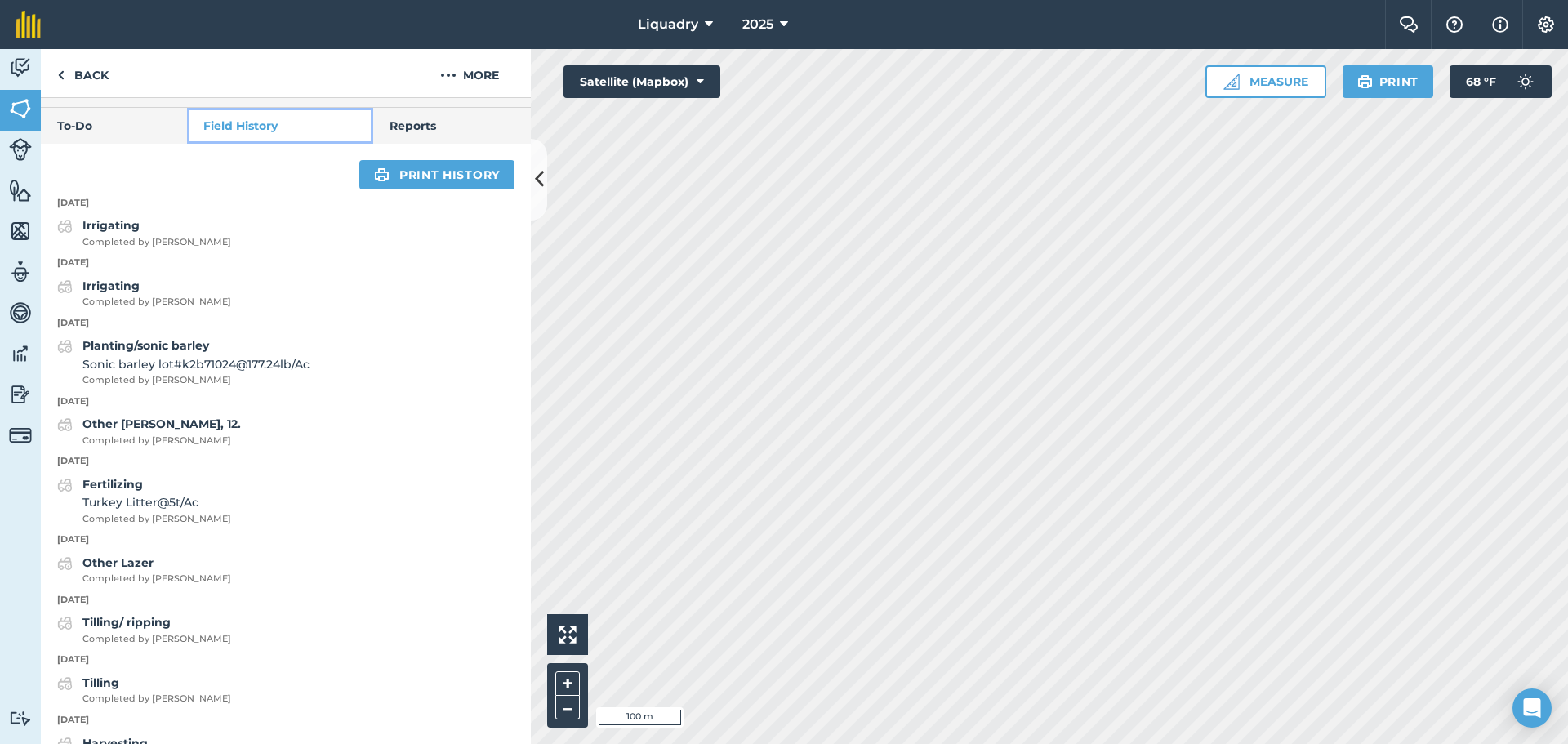
scroll to position [575, 0]
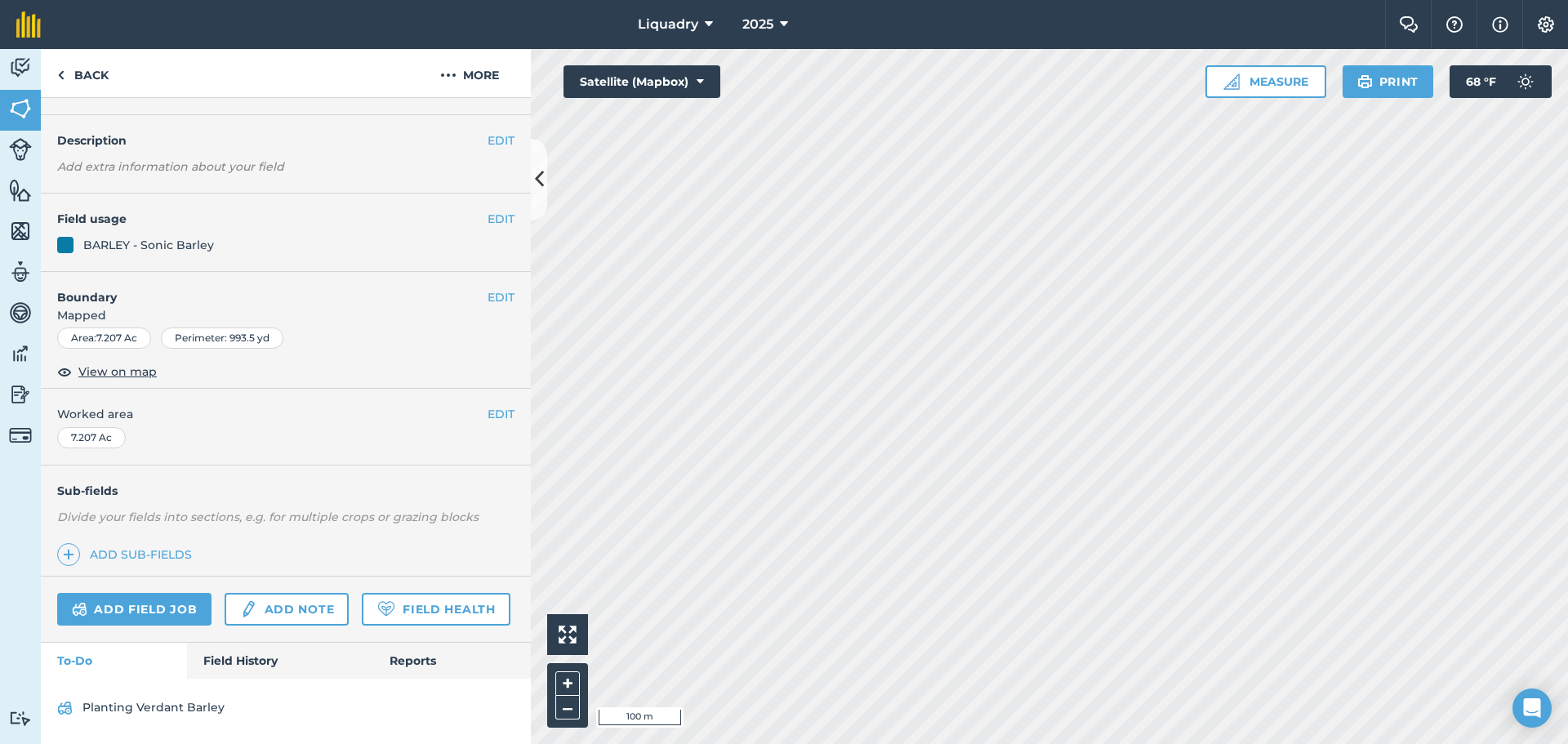
scroll to position [85, 0]
click at [195, 662] on link "Field History" at bounding box center [279, 661] width 185 height 36
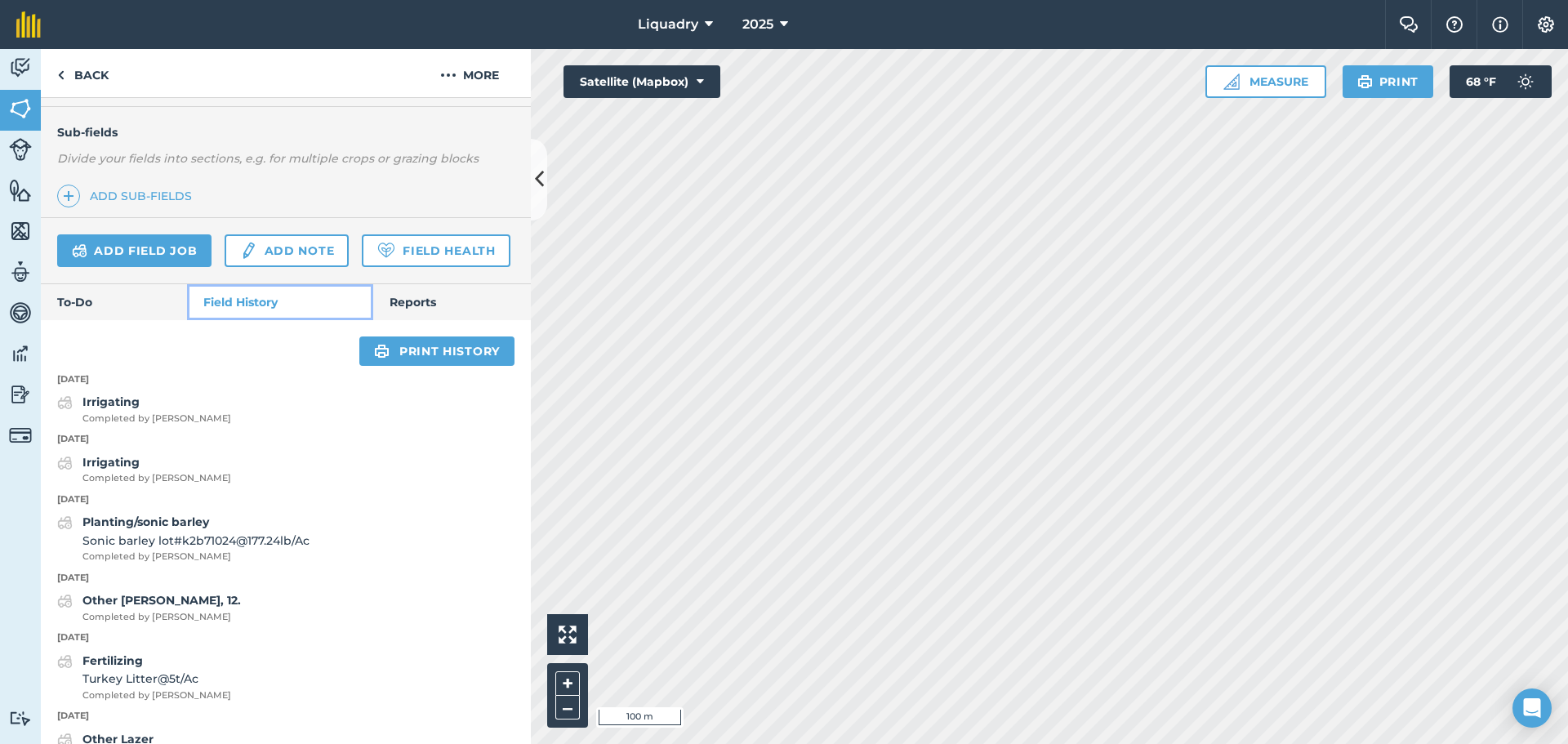
scroll to position [411, 0]
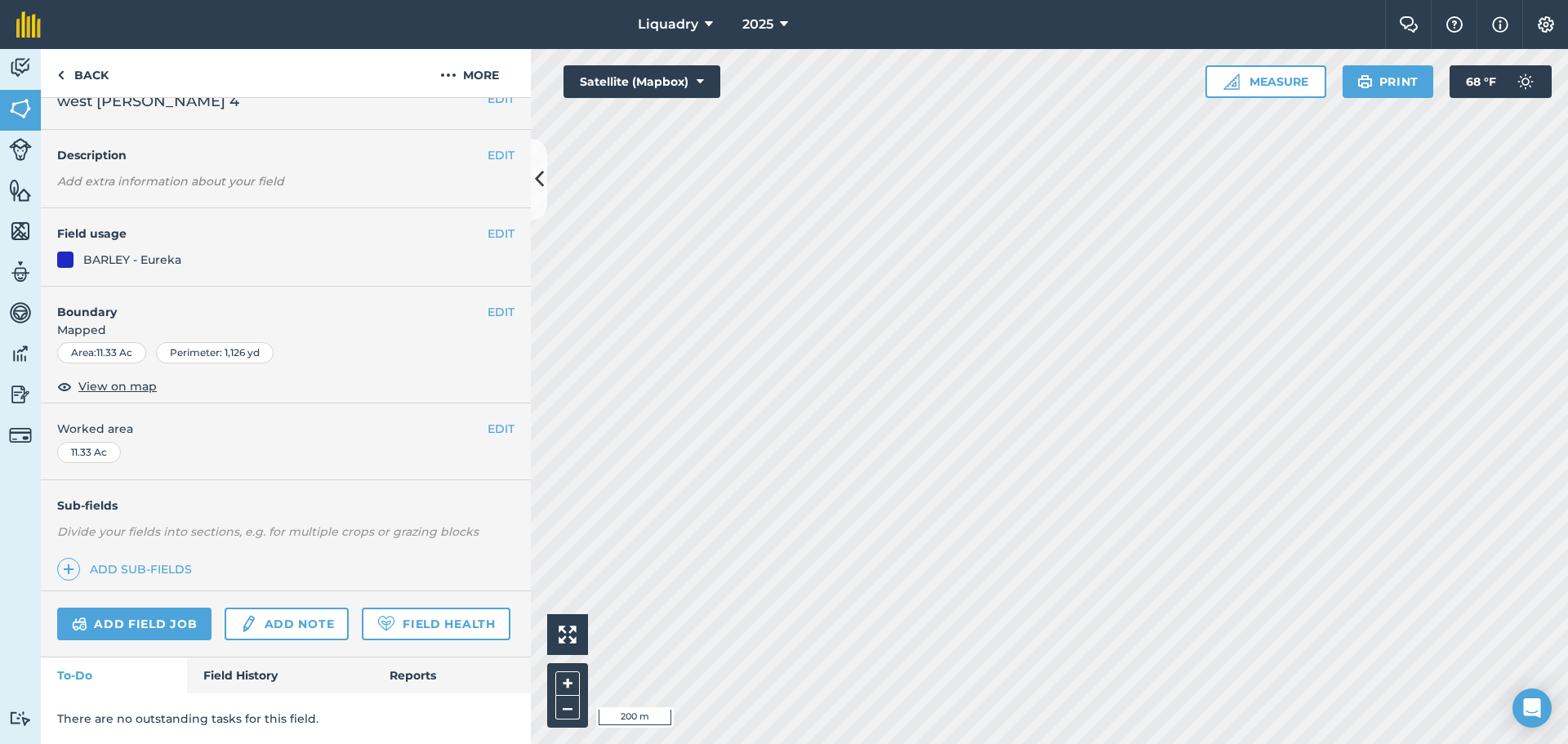
scroll to position [70, 0]
click at [228, 669] on link "Field History" at bounding box center [279, 675] width 185 height 36
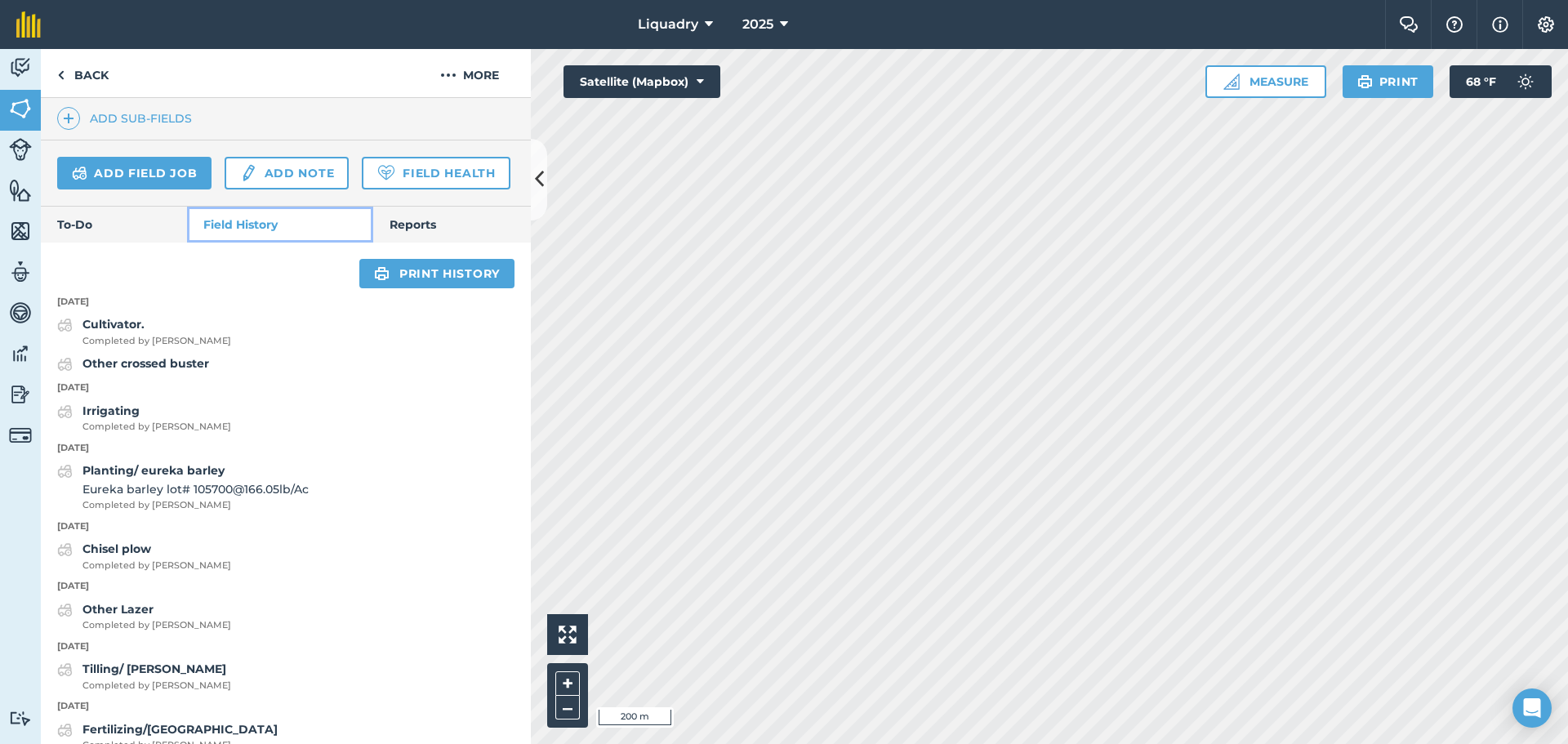
scroll to position [479, 0]
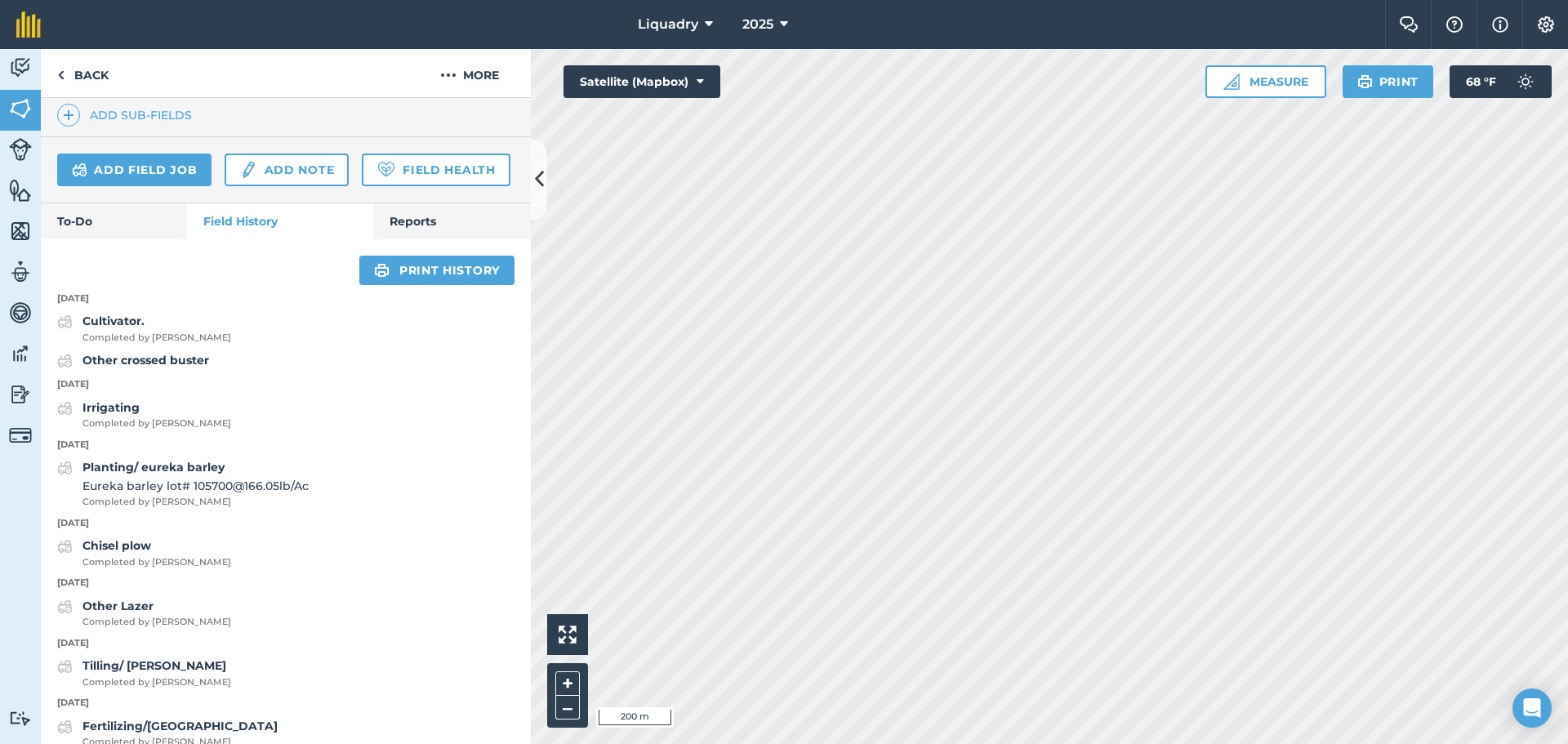
scroll to position [85, 0]
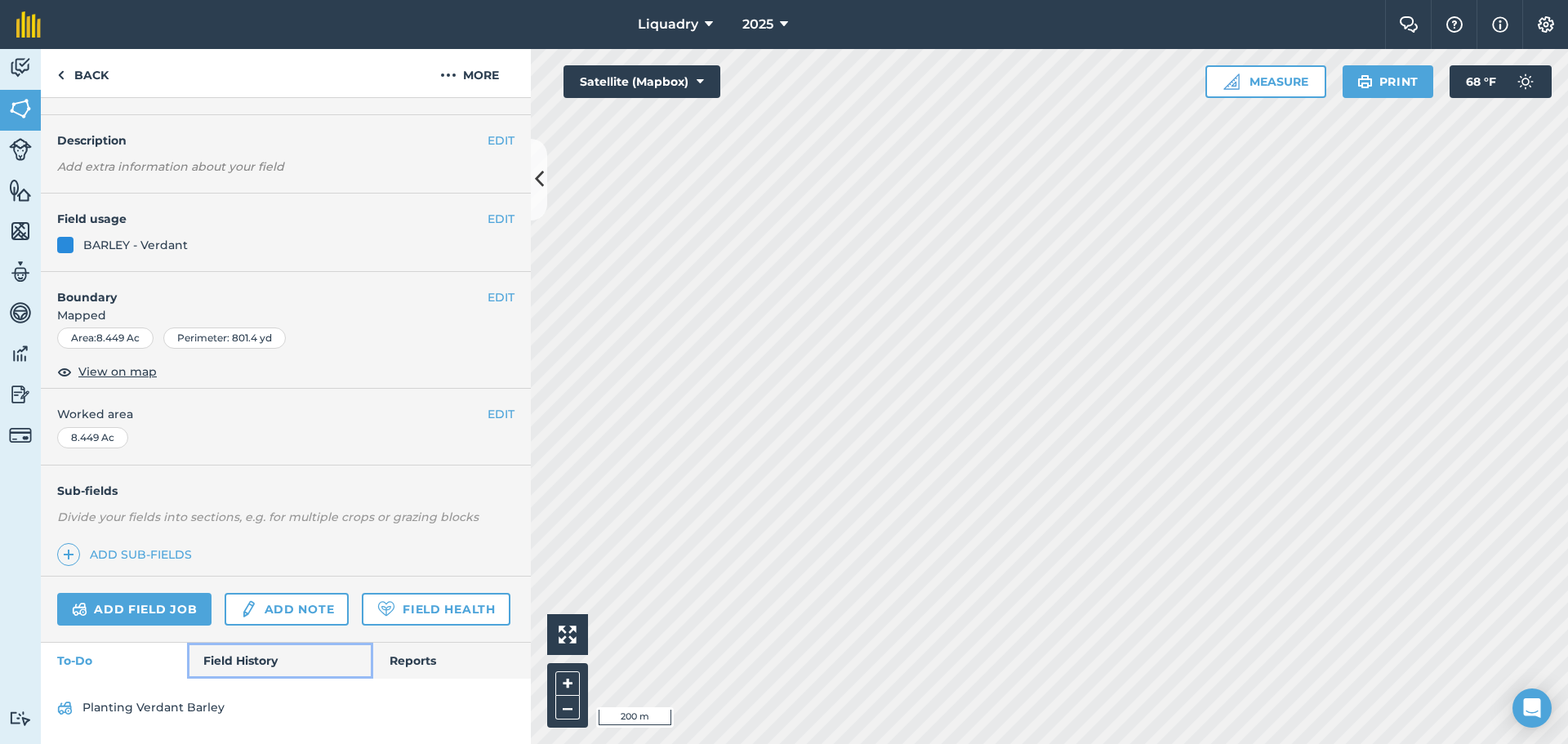
click at [253, 655] on link "Field History" at bounding box center [279, 661] width 185 height 36
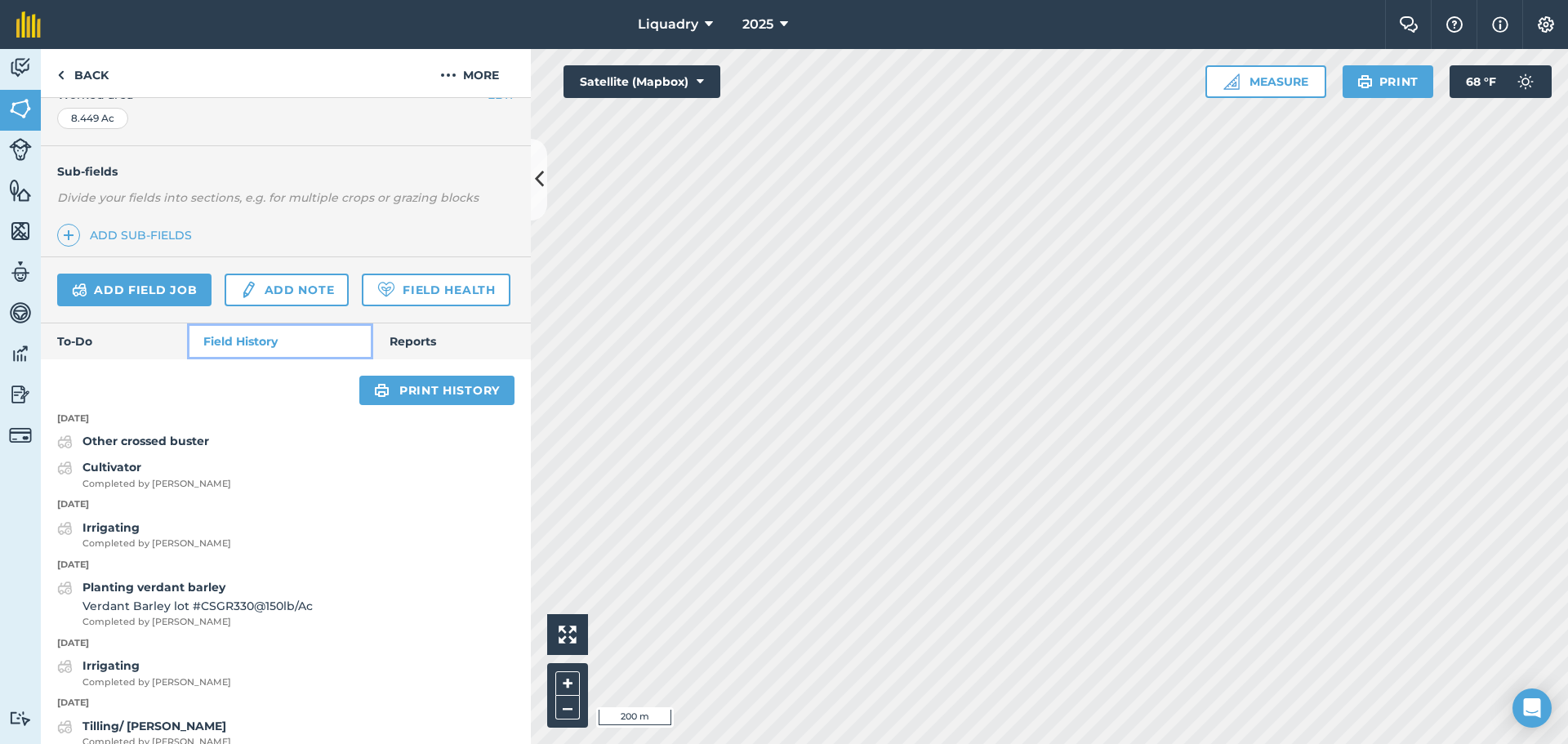
scroll to position [330, 0]
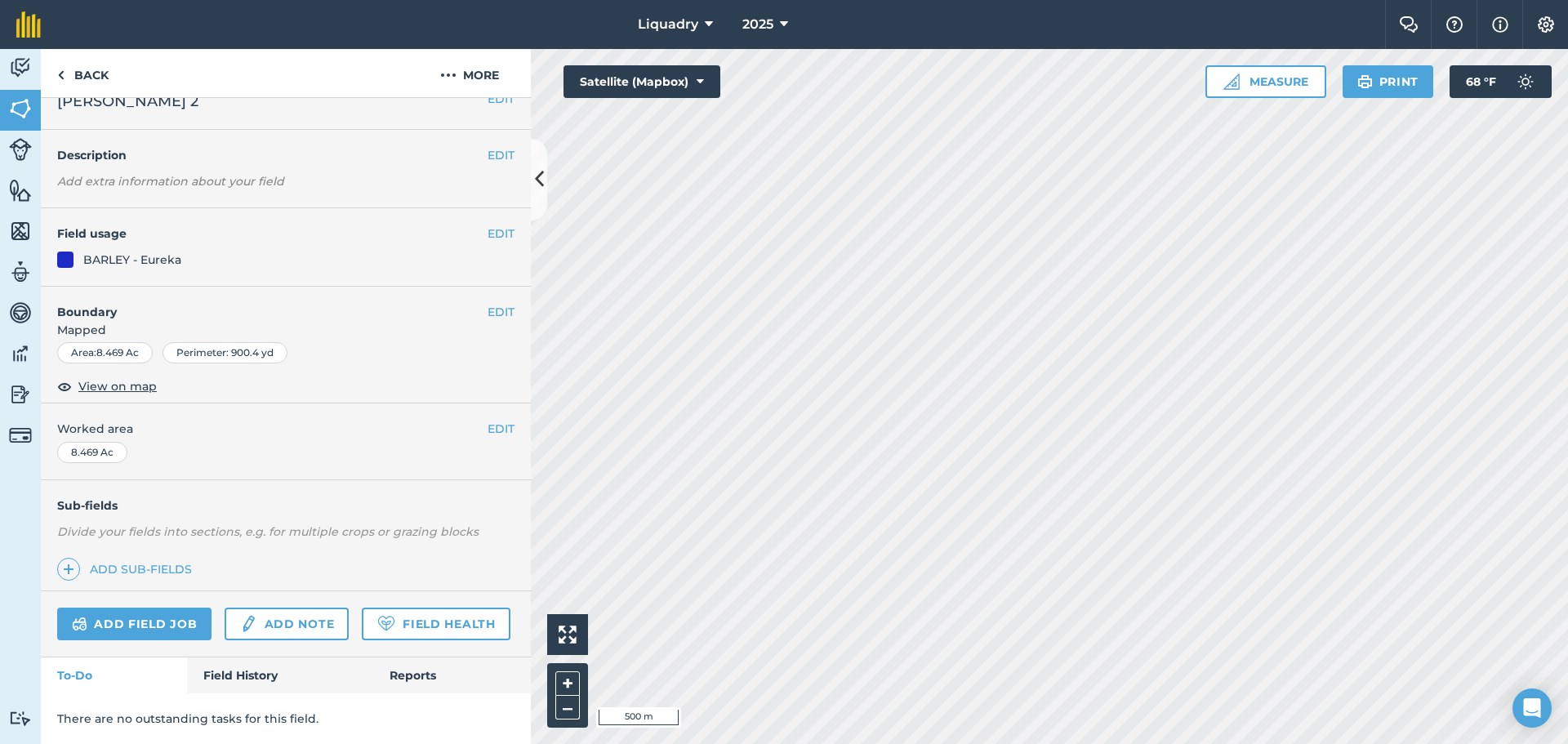
scroll to position [70, 0]
click at [290, 671] on link "Field History" at bounding box center [279, 675] width 185 height 36
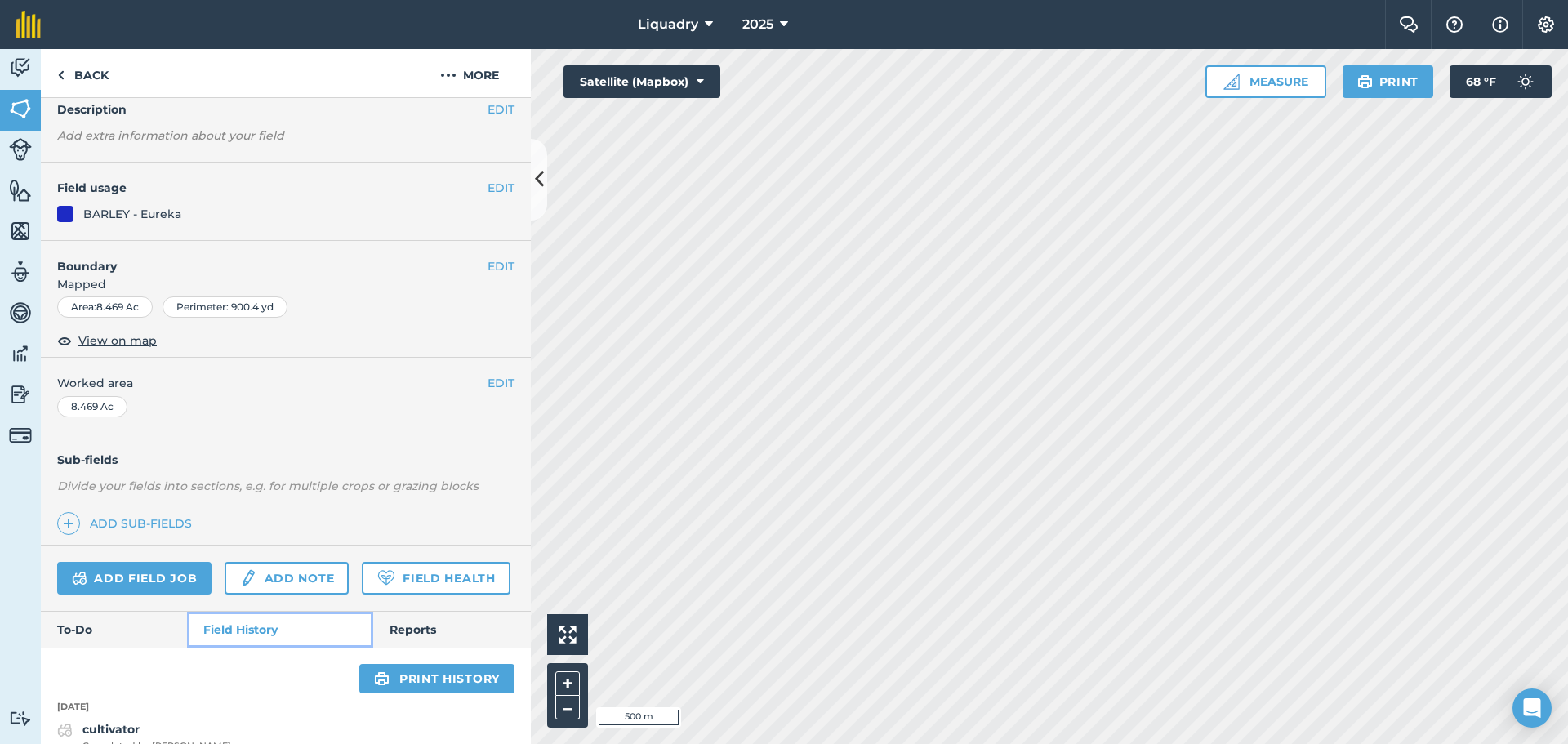
scroll to position [397, 0]
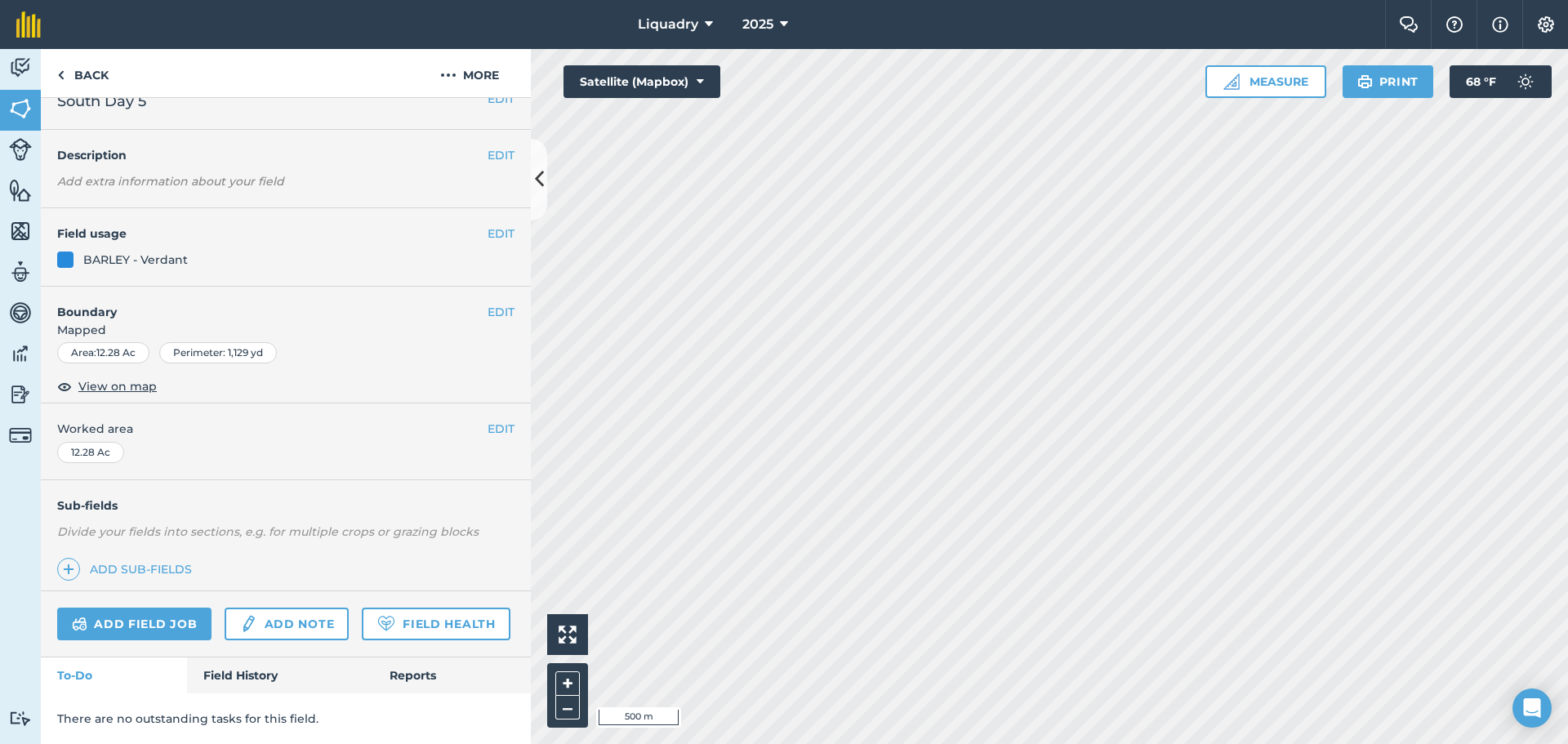
scroll to position [70, 0]
click at [243, 662] on link "Field History" at bounding box center [279, 675] width 185 height 36
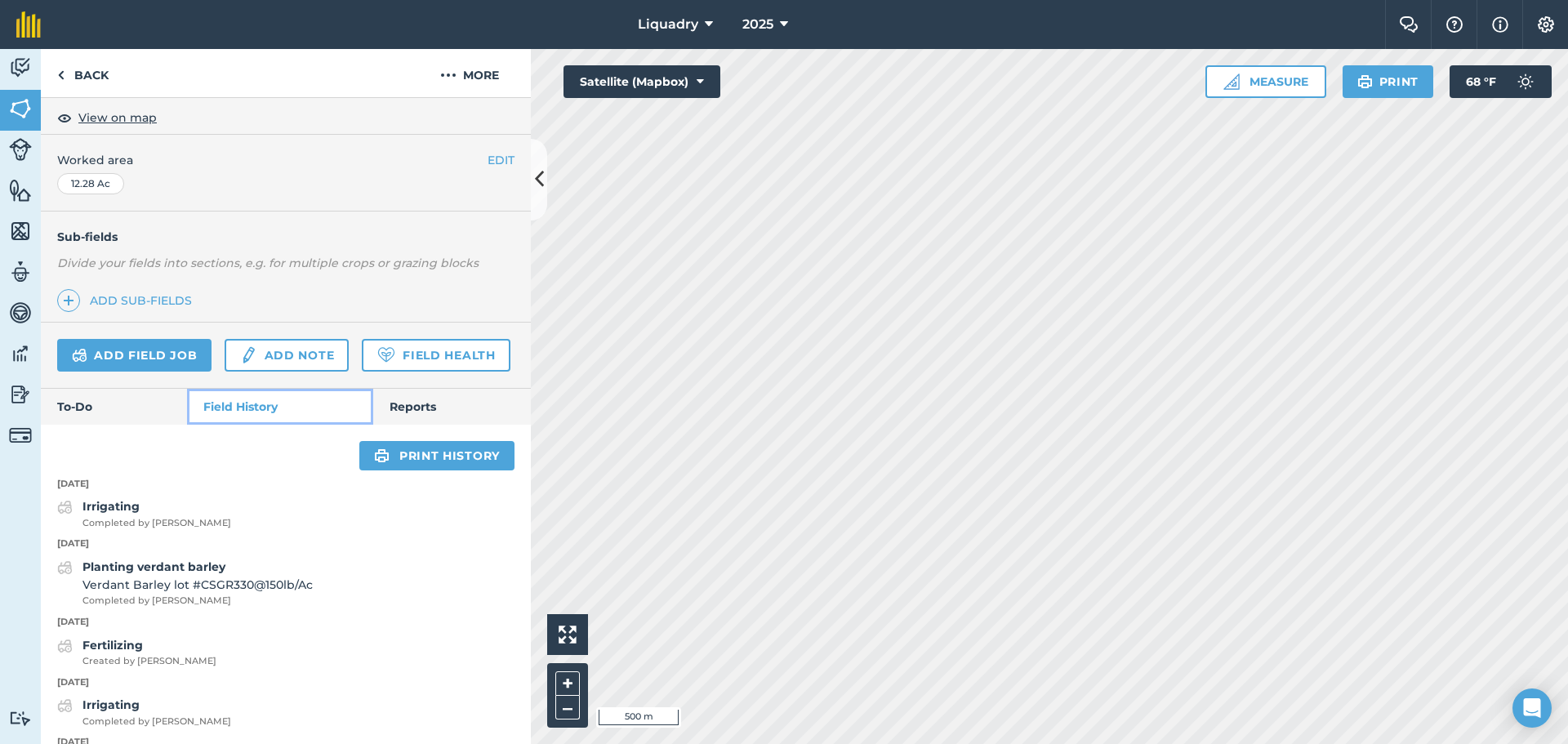
scroll to position [315, 0]
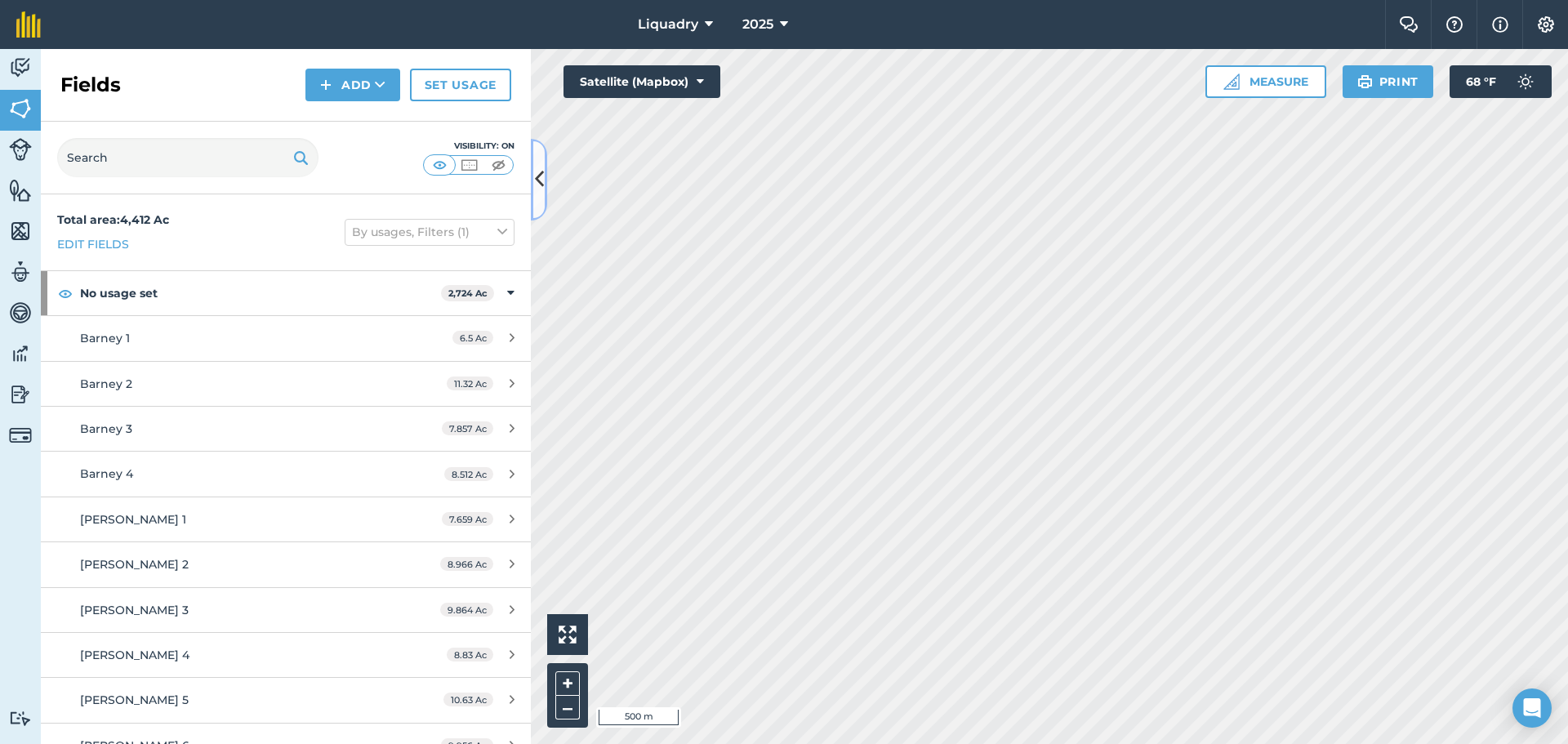
click at [541, 170] on icon at bounding box center [539, 179] width 9 height 28
